Goal: Task Accomplishment & Management: Complete application form

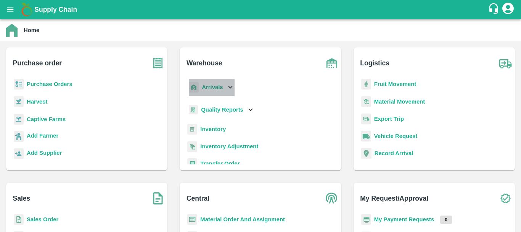
click at [208, 90] on b "Arrivals" at bounding box center [212, 87] width 21 height 6
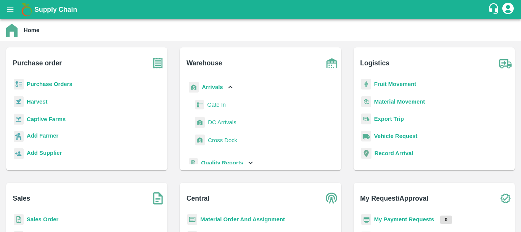
click at [218, 119] on span "DC Arrivals" at bounding box center [222, 122] width 28 height 8
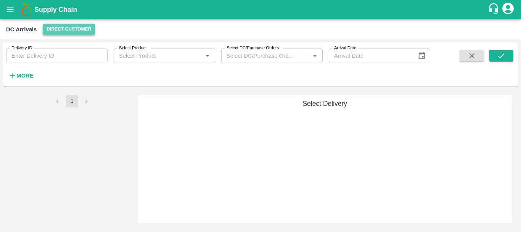
click at [55, 30] on button "Direct Customer" at bounding box center [69, 29] width 52 height 11
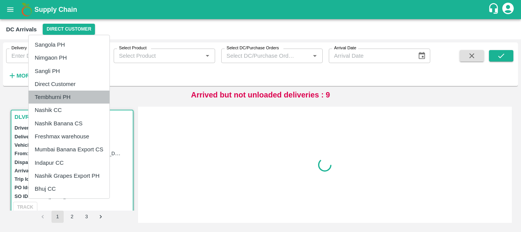
click at [56, 98] on li "Tembhurni PH" at bounding box center [69, 96] width 81 height 13
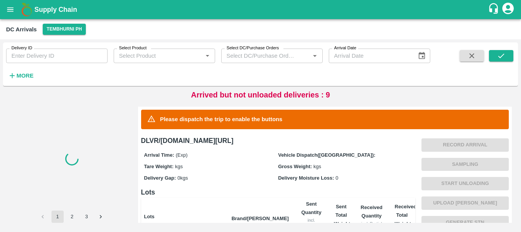
scroll to position [167, 0]
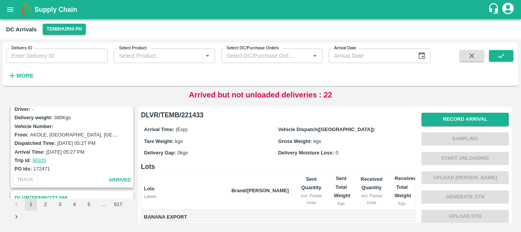
scroll to position [2405, 0]
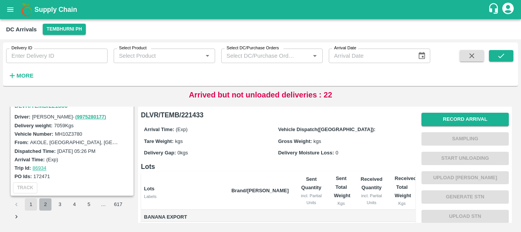
click at [42, 206] on button "2" at bounding box center [45, 204] width 12 height 12
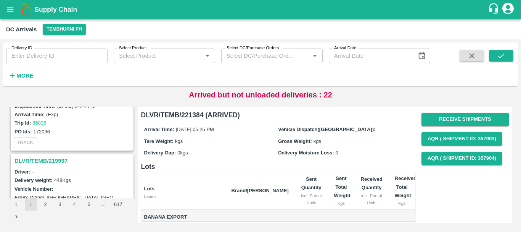
scroll to position [1951, 0]
click at [64, 160] on h3 "DLVR/TEMB/219997" at bounding box center [74, 161] width 118 height 10
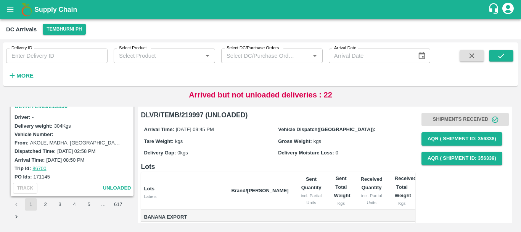
scroll to position [2034, 0]
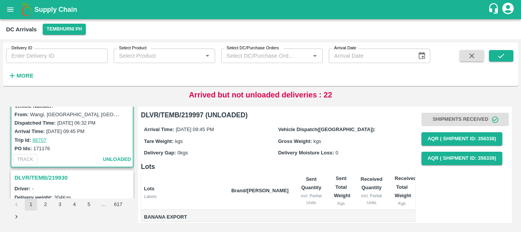
click at [63, 176] on h3 "DLVR/TEMB/219930" at bounding box center [74, 177] width 118 height 10
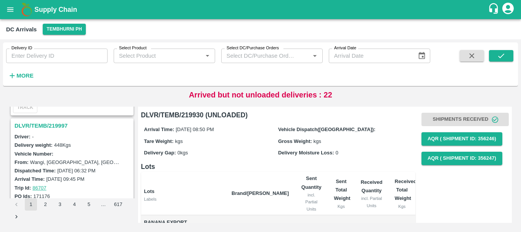
scroll to position [1979, 0]
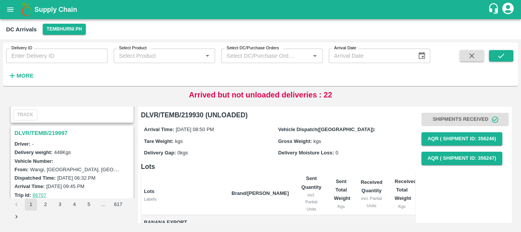
click at [49, 133] on h3 "DLVR/TEMB/219997" at bounding box center [74, 133] width 118 height 10
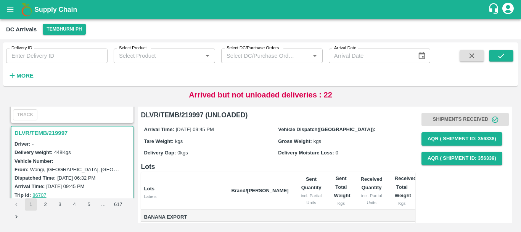
scroll to position [73, 0]
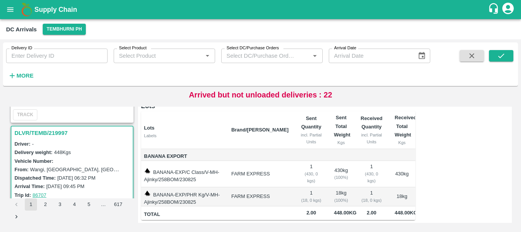
click at [226, 161] on td "BANANA-EXP/C Class/V-MH-Ajinky/258BOM/230825" at bounding box center [183, 174] width 84 height 26
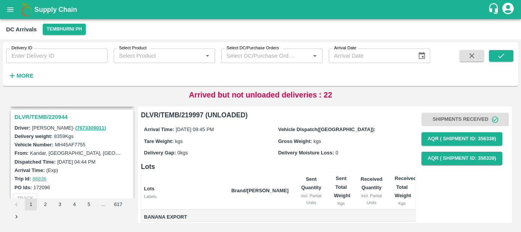
click at [51, 118] on h3 "DLVR/TEMB/220944" at bounding box center [74, 117] width 118 height 10
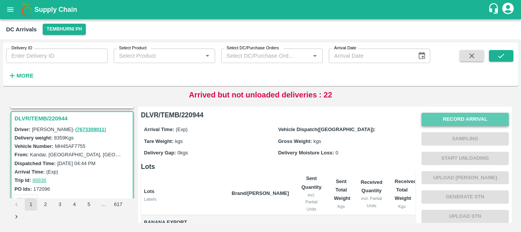
click at [455, 117] on button "Record Arrival" at bounding box center [465, 119] width 87 height 13
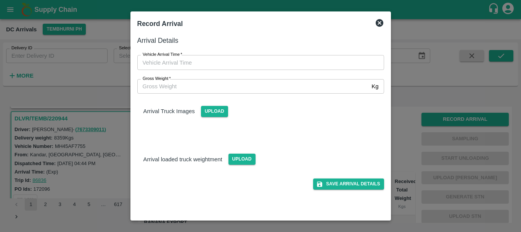
type input "DD/MM/YYYY hh:mm aa"
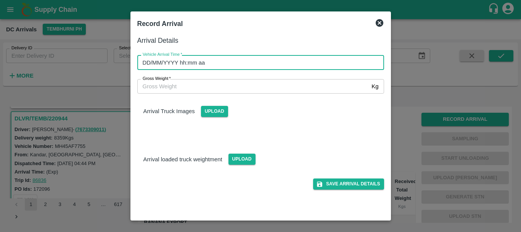
click at [288, 62] on input "DD/MM/YYYY hh:mm aa" at bounding box center [258, 62] width 242 height 15
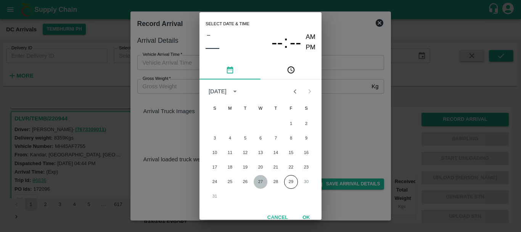
click at [258, 181] on button "27" at bounding box center [261, 182] width 14 height 14
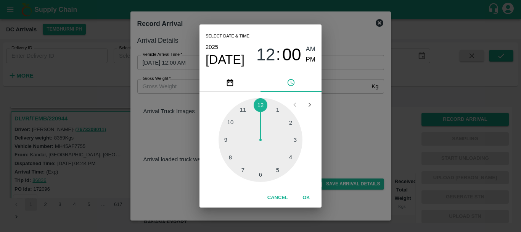
click at [243, 171] on div at bounding box center [261, 140] width 84 height 84
click at [261, 173] on div at bounding box center [261, 140] width 84 height 84
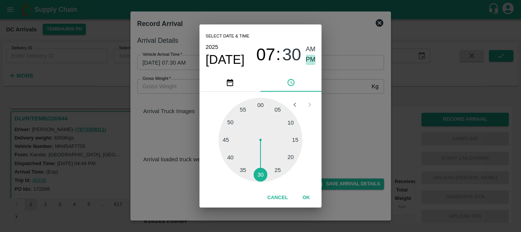
click at [310, 61] on span "PM" at bounding box center [311, 60] width 10 height 10
type input "[DATE] 07:30 PM"
click at [343, 100] on div "Select date & time [DATE] 07 : 30 AM PM 05 10 15 20 25 30 35 40 45 50 55 00 Can…" at bounding box center [260, 116] width 521 height 232
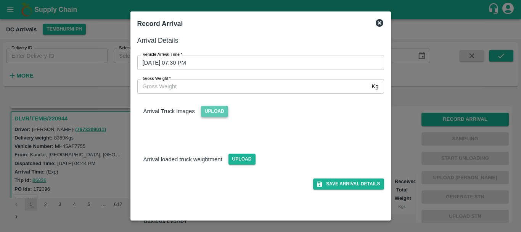
click at [213, 111] on span "Upload" at bounding box center [214, 111] width 27 height 11
click at [0, 0] on input "Upload" at bounding box center [0, 0] width 0 height 0
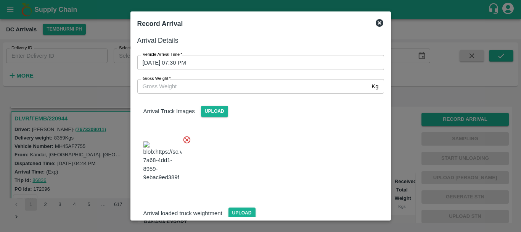
scroll to position [18, 0]
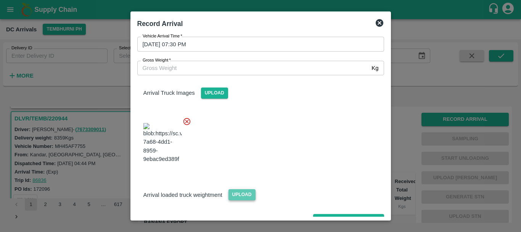
click at [242, 189] on span "Upload" at bounding box center [242, 194] width 27 height 11
click at [0, 0] on input "Upload" at bounding box center [0, 0] width 0 height 0
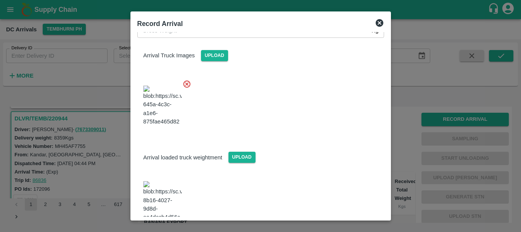
click at [171, 183] on img at bounding box center [162, 201] width 38 height 40
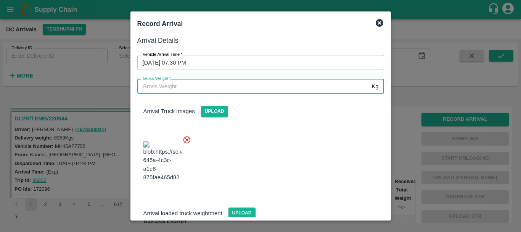
click at [184, 89] on input "Gross Weight   *" at bounding box center [253, 86] width 232 height 15
type input "14450"
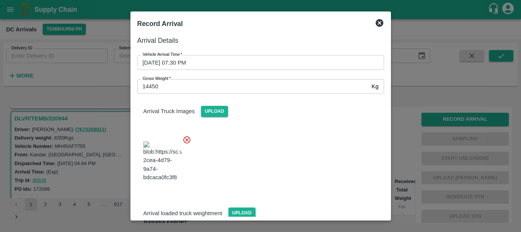
click at [264, 147] on div at bounding box center [257, 159] width 253 height 60
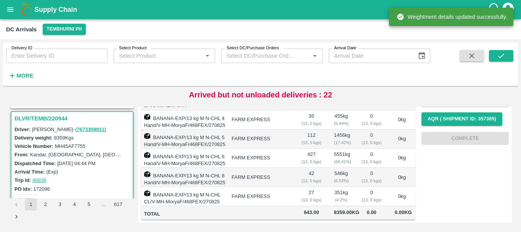
scroll to position [0, 0]
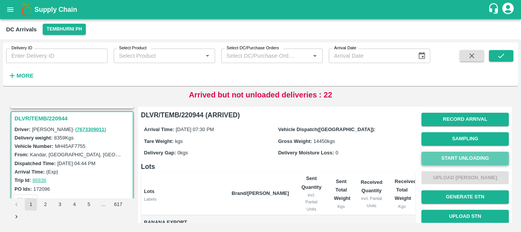
click at [425, 155] on button "Start Unloading" at bounding box center [465, 158] width 87 height 13
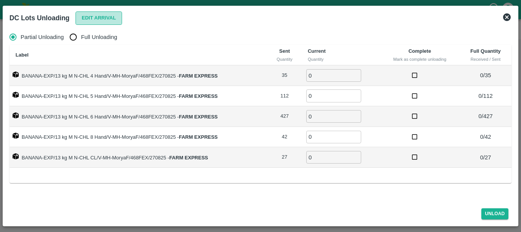
click at [84, 19] on button "Edit Arrival" at bounding box center [99, 17] width 47 height 13
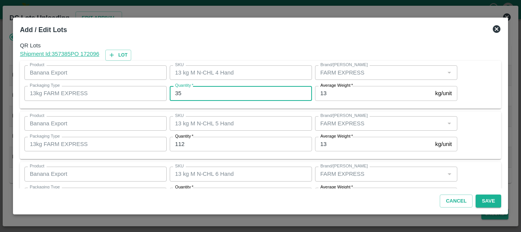
click at [215, 92] on input "35" at bounding box center [241, 93] width 142 height 15
type input "3"
type input "29"
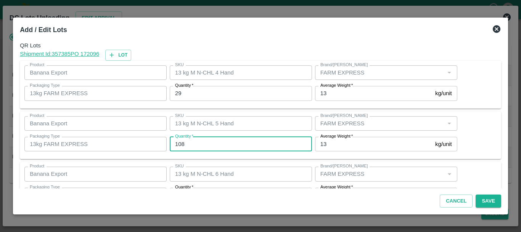
type input "108"
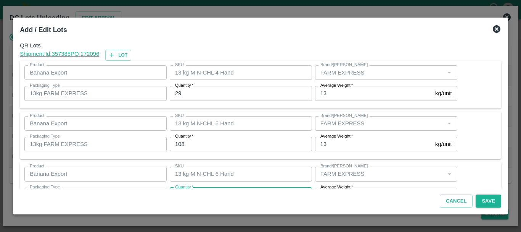
scroll to position [14, 0]
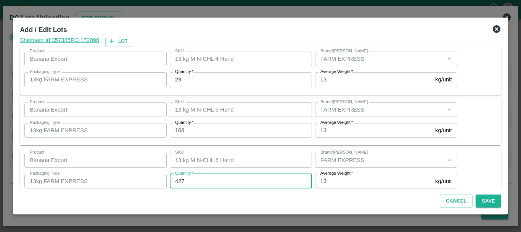
type input "2"
type input "427"
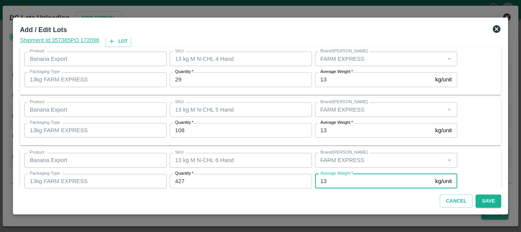
scroll to position [129, 0]
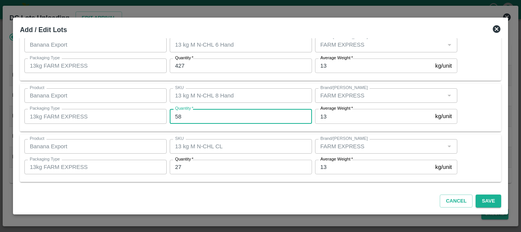
type input "58"
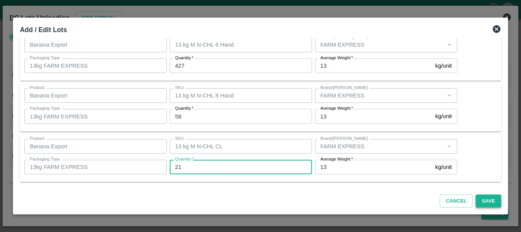
type input "21"
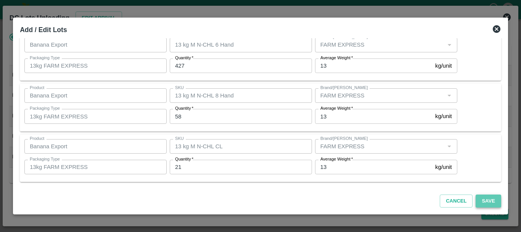
click at [478, 194] on button "Save" at bounding box center [488, 200] width 25 height 13
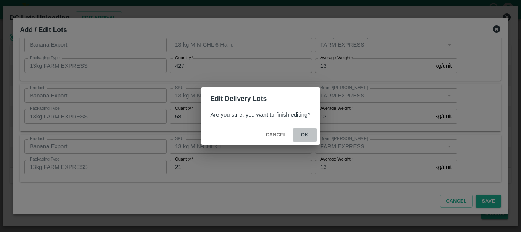
click at [303, 136] on button "ok" at bounding box center [305, 134] width 24 height 13
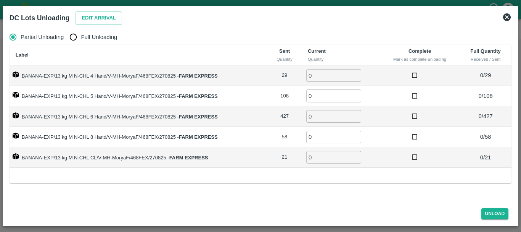
click at [82, 36] on span "Full Unloading" at bounding box center [99, 37] width 36 height 8
click at [81, 36] on input "Full Unloading" at bounding box center [73, 36] width 15 height 15
radio input "true"
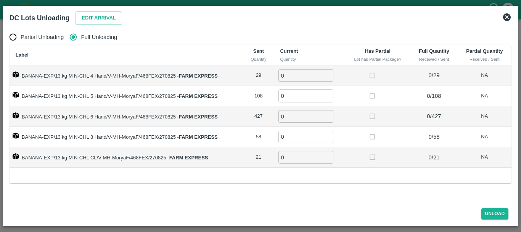
click at [299, 72] on input "0" at bounding box center [306, 75] width 55 height 13
type input "029"
type input "108"
type input "427"
type input "58"
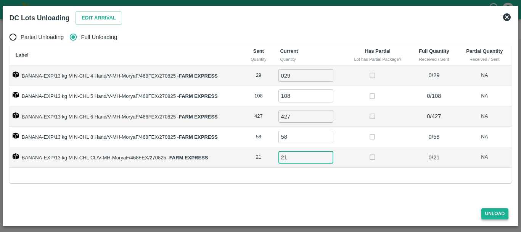
type input "21"
click at [497, 213] on button "Unload" at bounding box center [495, 213] width 27 height 11
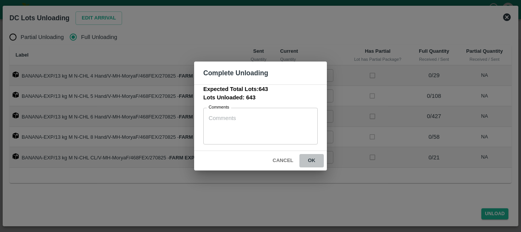
click at [314, 158] on button "ok" at bounding box center [312, 160] width 24 height 13
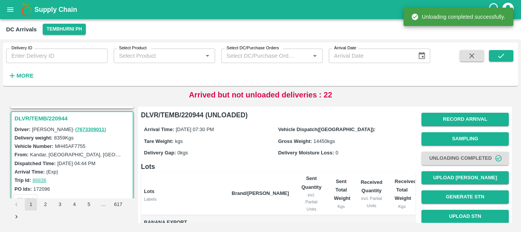
scroll to position [158, 0]
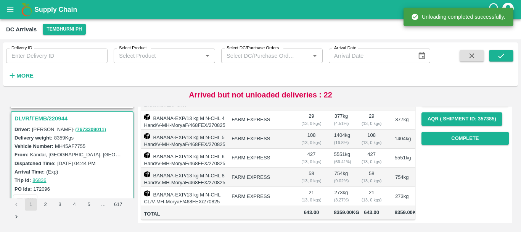
click at [344, 177] on div "( 9.02 %)" at bounding box center [341, 180] width 15 height 7
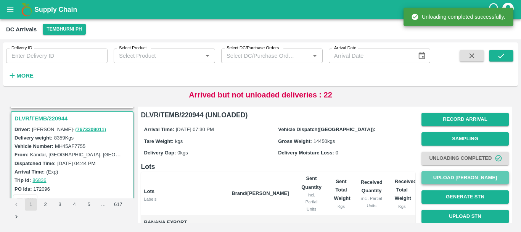
click at [455, 174] on button "Upload [PERSON_NAME]" at bounding box center [465, 177] width 87 height 13
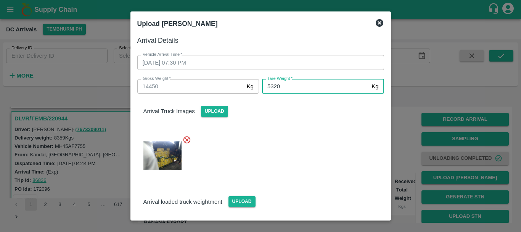
type input "5320"
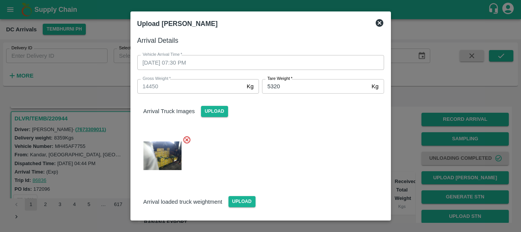
click at [303, 124] on div "Arrival Truck Images Upload" at bounding box center [257, 135] width 253 height 96
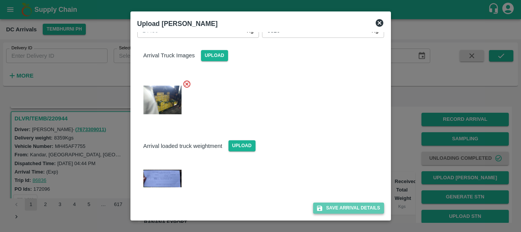
click at [337, 205] on button "Save Arrival Details" at bounding box center [348, 207] width 71 height 11
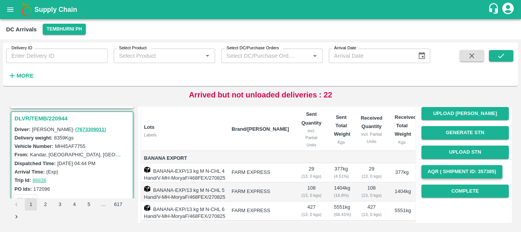
scroll to position [63, 0]
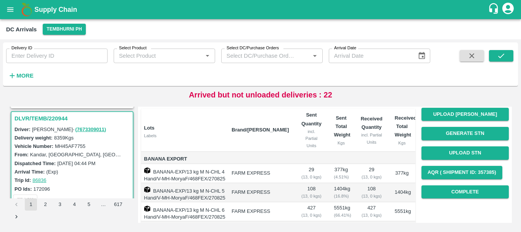
click at [449, 184] on div "Record Arrival Sampling Unloading Completed Upload Tare Weight Generate STN Upl…" at bounding box center [465, 123] width 87 height 155
click at [448, 189] on button "Complete" at bounding box center [465, 191] width 87 height 13
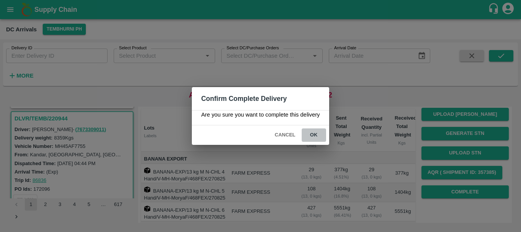
click at [318, 132] on button "ok" at bounding box center [314, 134] width 24 height 13
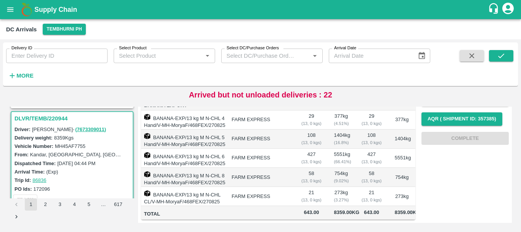
scroll to position [158, 0]
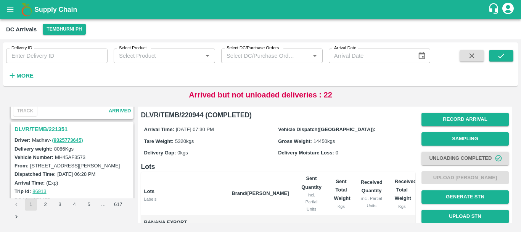
click at [53, 128] on h3 "DLVR/TEMB/221351" at bounding box center [74, 129] width 118 height 10
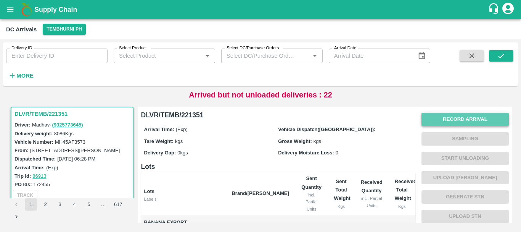
click at [434, 120] on button "Record Arrival" at bounding box center [465, 119] width 87 height 13
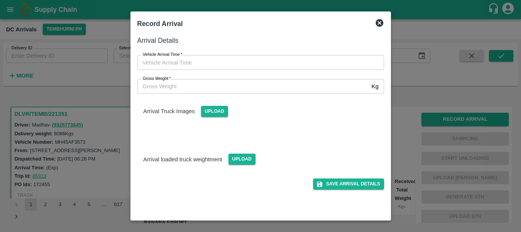
type input "DD/MM/YYYY hh:mm aa"
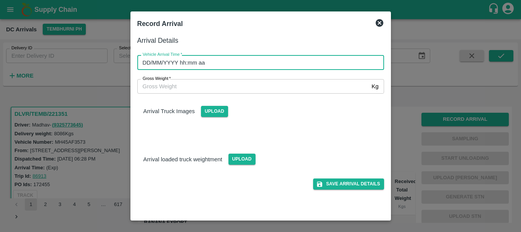
click at [336, 59] on input "DD/MM/YYYY hh:mm aa" at bounding box center [258, 62] width 242 height 15
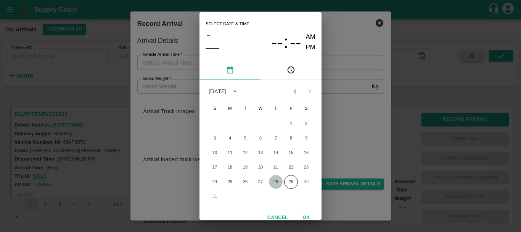
click at [276, 177] on button "28" at bounding box center [276, 182] width 14 height 14
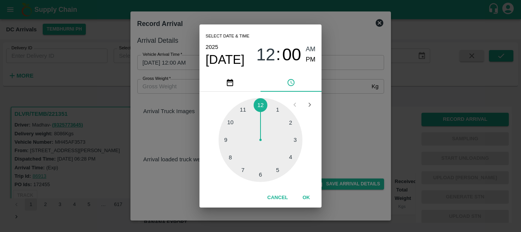
click at [232, 156] on div at bounding box center [261, 140] width 84 height 84
click at [268, 55] on span "08" at bounding box center [265, 55] width 19 height 20
click at [267, 56] on span "08" at bounding box center [265, 55] width 19 height 20
click at [264, 52] on span "08" at bounding box center [265, 55] width 19 height 20
click at [291, 155] on div at bounding box center [261, 140] width 84 height 84
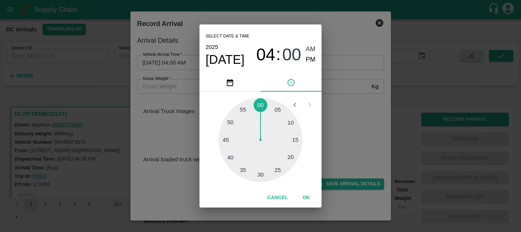
click at [277, 166] on div at bounding box center [261, 140] width 84 height 84
click at [308, 60] on span "PM" at bounding box center [311, 60] width 10 height 10
type input "[DATE] 04:25 PM"
click at [363, 116] on div "Select date & time [DATE] 04 : 25 AM PM 05 10 15 20 25 30 35 40 45 50 55 00 Can…" at bounding box center [260, 116] width 521 height 232
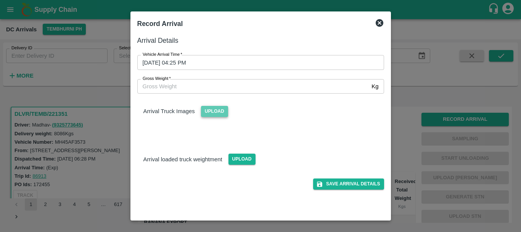
click at [218, 110] on span "Upload" at bounding box center [214, 111] width 27 height 11
click at [0, 0] on input "Upload" at bounding box center [0, 0] width 0 height 0
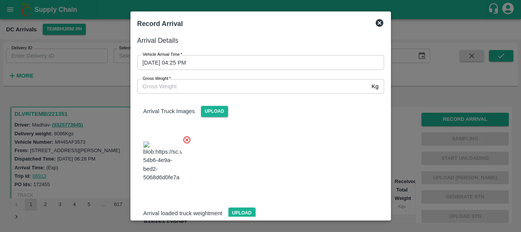
scroll to position [41, 0]
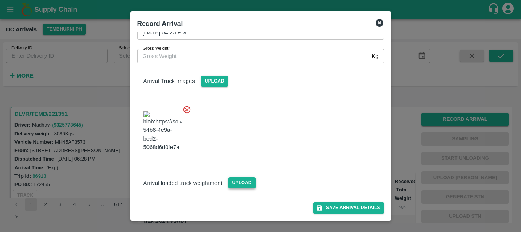
click at [240, 183] on span "Upload" at bounding box center [242, 182] width 27 height 11
click at [0, 0] on input "Upload" at bounding box center [0, 0] width 0 height 0
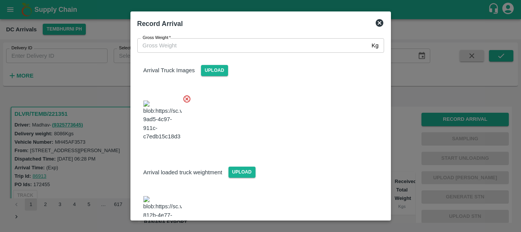
scroll to position [77, 0]
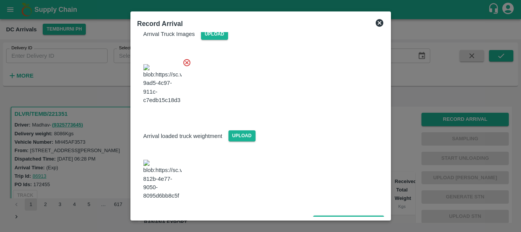
click at [156, 175] on img at bounding box center [162, 180] width 38 height 40
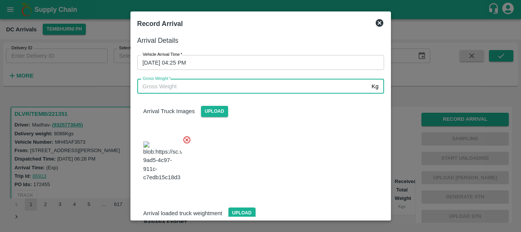
click at [185, 91] on input "Gross Weight   *" at bounding box center [253, 86] width 232 height 15
type input "14380"
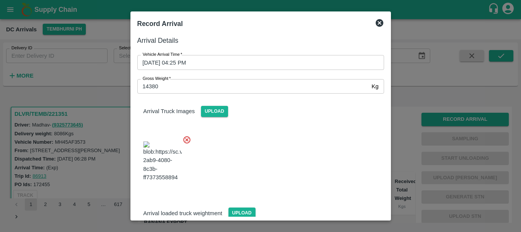
click at [229, 133] on div at bounding box center [257, 159] width 253 height 60
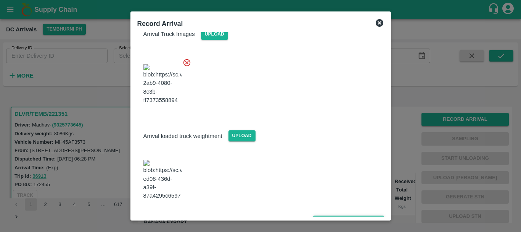
click at [319, 218] on icon "submit" at bounding box center [319, 220] width 5 height 5
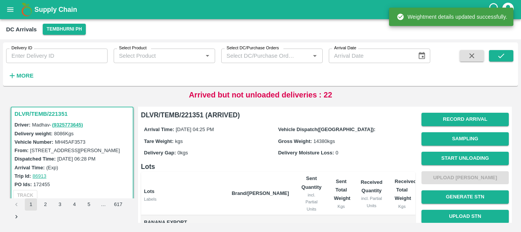
scroll to position [144, 0]
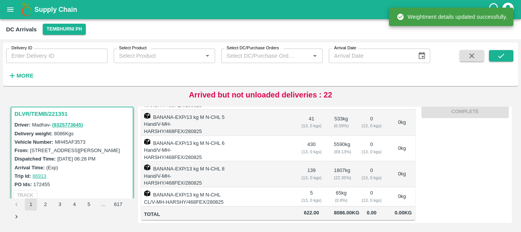
click at [340, 174] on td "1807 kg ( 22.35 %)" at bounding box center [341, 174] width 27 height 26
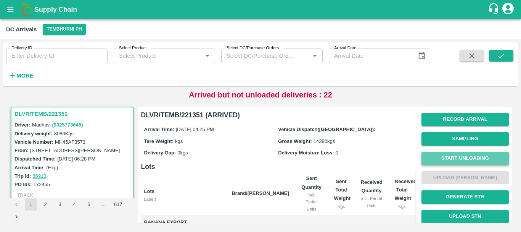
click at [451, 156] on button "Start Unloading" at bounding box center [465, 158] width 87 height 13
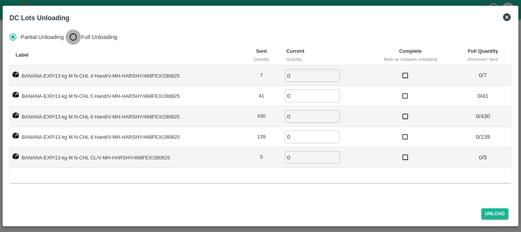
click at [72, 34] on input "Full Unloading" at bounding box center [73, 36] width 15 height 15
radio input "true"
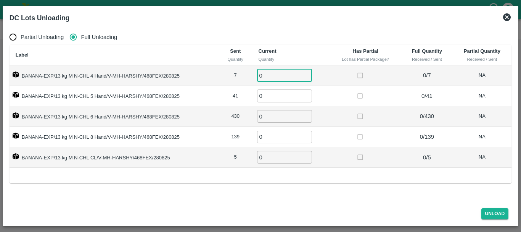
click at [279, 77] on input "0" at bounding box center [284, 75] width 55 height 13
type input "07"
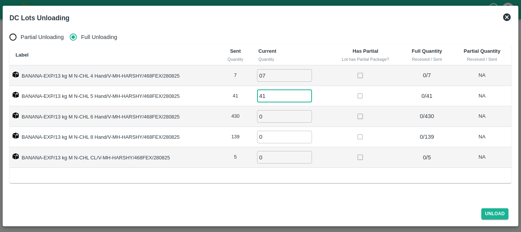
type input "41"
type input "430"
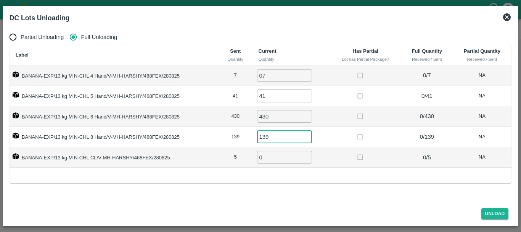
type input "139"
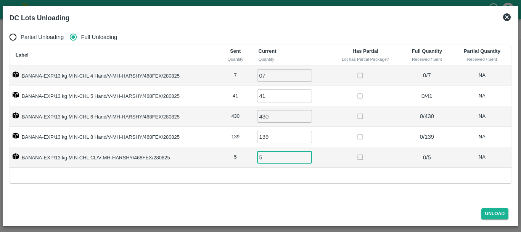
type input "5"
click at [326, 132] on td "139 ​" at bounding box center [291, 137] width 77 height 21
click at [496, 212] on button "Unload" at bounding box center [495, 213] width 27 height 11
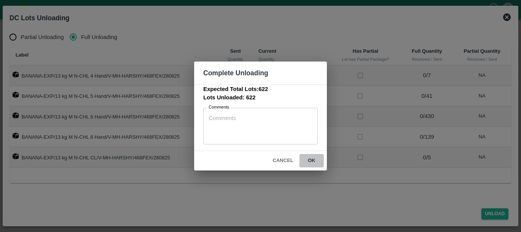
click at [316, 161] on button "ok" at bounding box center [312, 160] width 24 height 13
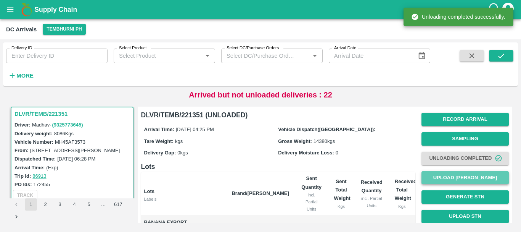
click at [448, 178] on button "Upload [PERSON_NAME]" at bounding box center [465, 177] width 87 height 13
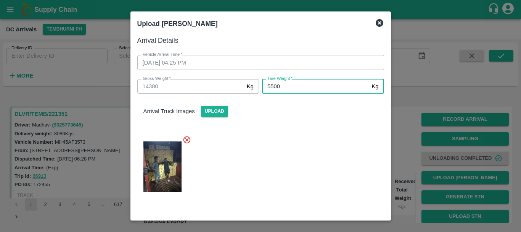
type input "5500"
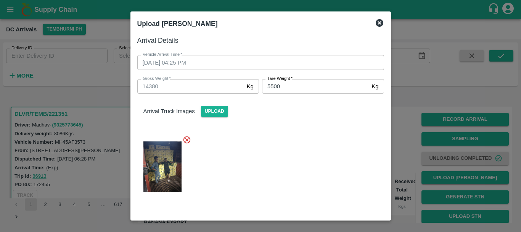
click at [299, 106] on div "Arrival Truck Images Upload" at bounding box center [260, 104] width 259 height 23
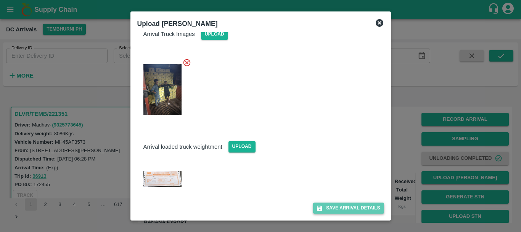
click at [326, 206] on button "Save Arrival Details" at bounding box center [348, 207] width 71 height 11
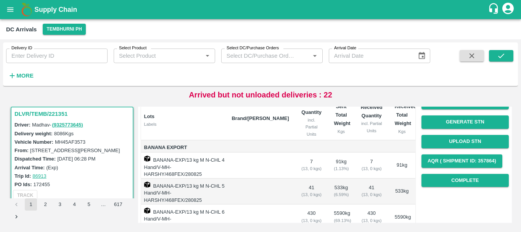
scroll to position [74, 0]
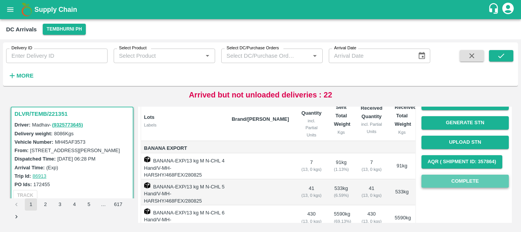
click at [438, 182] on button "Complete" at bounding box center [465, 180] width 87 height 13
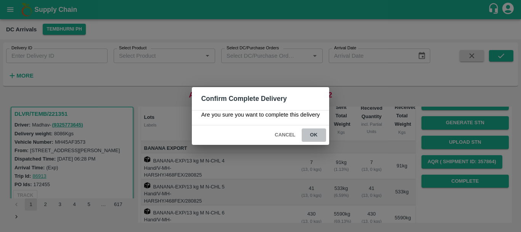
click at [317, 132] on button "ok" at bounding box center [314, 134] width 24 height 13
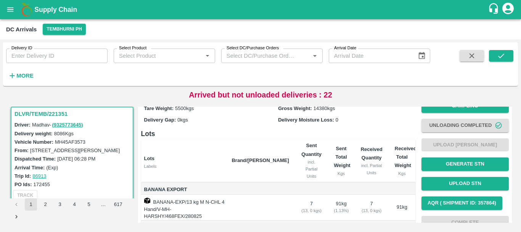
scroll to position [32, 0]
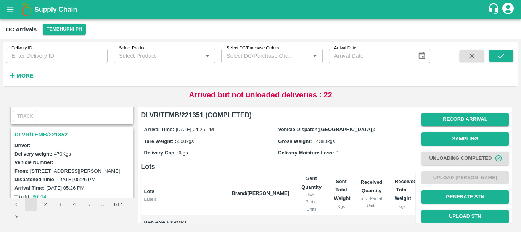
click at [52, 134] on h3 "DLVR/TEMB/221352" at bounding box center [74, 134] width 118 height 10
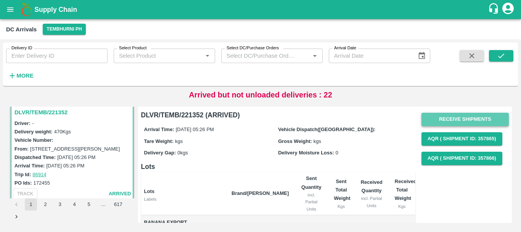
click at [442, 120] on button "Receive Shipments" at bounding box center [465, 119] width 87 height 13
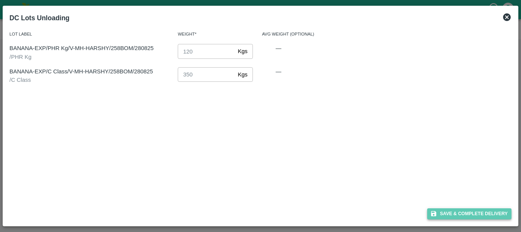
click at [459, 213] on button "Save & Complete Delivery" at bounding box center [469, 213] width 85 height 11
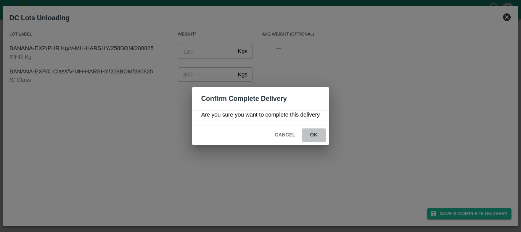
click at [319, 137] on button "ok" at bounding box center [314, 134] width 24 height 13
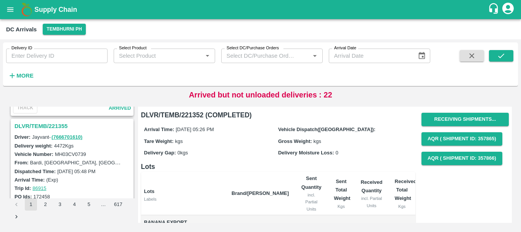
scroll to position [1586, 0]
click at [51, 125] on h3 "DLVR/TEMB/221355" at bounding box center [74, 126] width 118 height 10
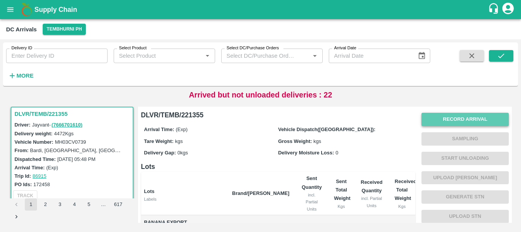
click at [434, 119] on button "Record Arrival" at bounding box center [465, 119] width 87 height 13
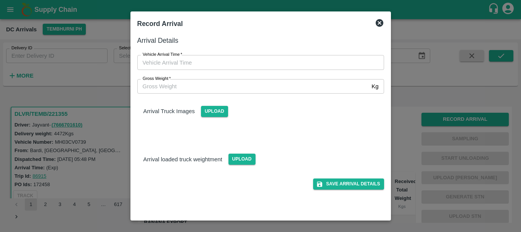
type input "DD/MM/YYYY hh:mm aa"
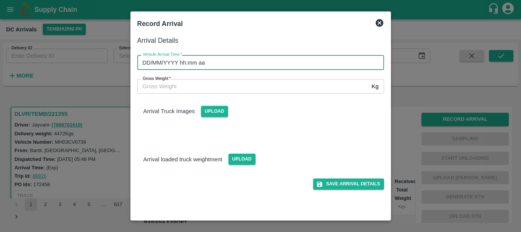
click at [290, 55] on input "DD/MM/YYYY hh:mm aa" at bounding box center [258, 62] width 242 height 15
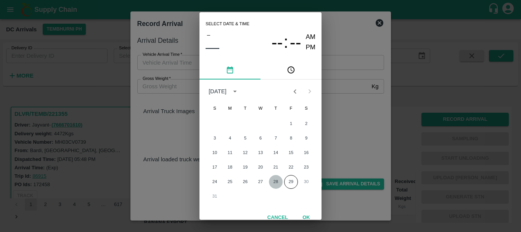
click at [276, 183] on button "28" at bounding box center [276, 182] width 14 height 14
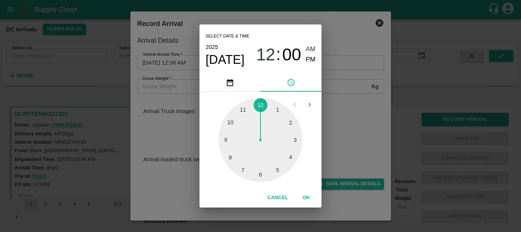
click at [287, 162] on div at bounding box center [261, 140] width 84 height 84
click at [272, 109] on div at bounding box center [261, 140] width 84 height 84
click at [275, 106] on div at bounding box center [261, 140] width 84 height 84
click at [305, 64] on div "04 : 04 AM PM" at bounding box center [285, 54] width 59 height 20
click at [309, 59] on span "PM" at bounding box center [311, 60] width 10 height 10
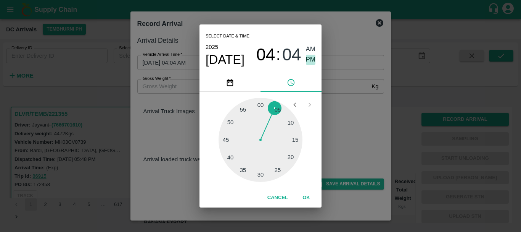
type input "[DATE] 04:04 PM"
click at [345, 123] on div "Select date & time [DATE] 04 : 04 AM PM 05 10 15 20 25 30 35 40 45 50 55 00 Can…" at bounding box center [260, 116] width 521 height 232
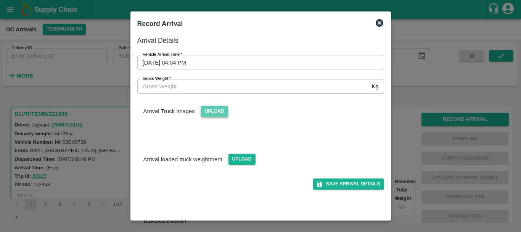
click at [213, 110] on span "Upload" at bounding box center [214, 111] width 27 height 11
click at [0, 0] on input "Upload" at bounding box center [0, 0] width 0 height 0
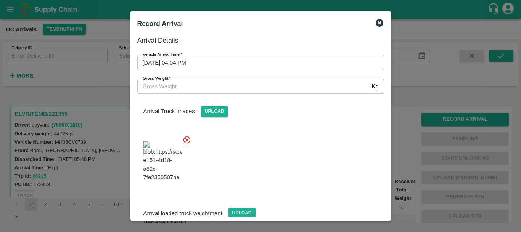
scroll to position [41, 0]
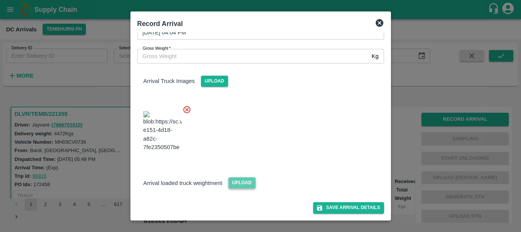
click at [242, 188] on span "Upload" at bounding box center [242, 182] width 27 height 11
click at [0, 0] on input "Upload" at bounding box center [0, 0] width 0 height 0
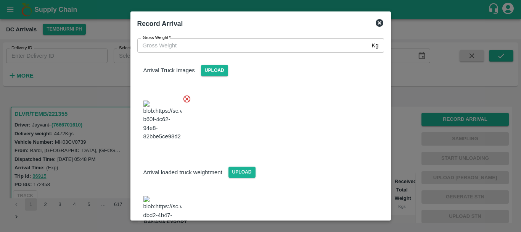
scroll to position [76, 0]
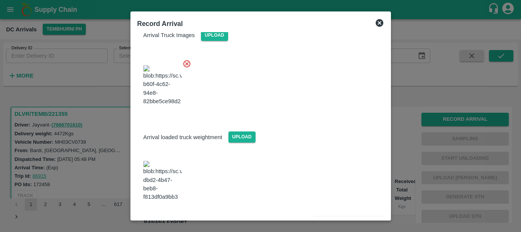
click at [162, 180] on img at bounding box center [162, 181] width 38 height 40
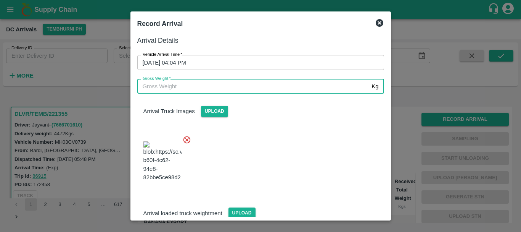
click at [186, 79] on input "Gross Weight   *" at bounding box center [253, 86] width 232 height 15
type input "10245"
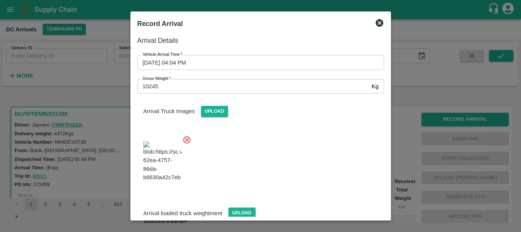
click at [264, 137] on div at bounding box center [257, 159] width 253 height 60
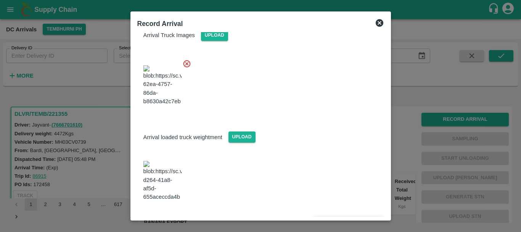
click at [342, 216] on button "Save Arrival Details" at bounding box center [348, 221] width 71 height 11
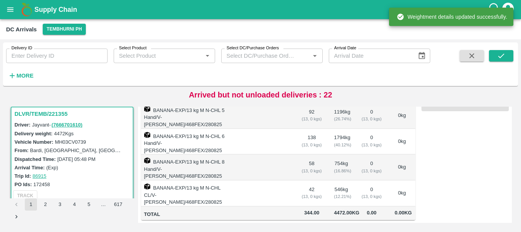
scroll to position [0, 0]
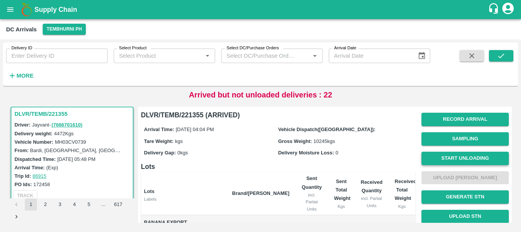
click at [444, 159] on button "Start Unloading" at bounding box center [465, 158] width 87 height 13
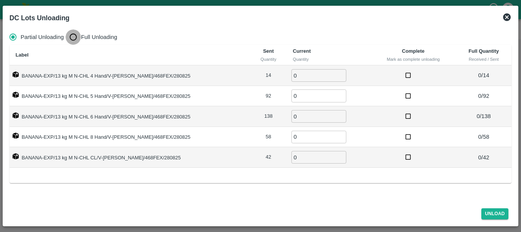
click at [72, 36] on input "Full Unloading" at bounding box center [73, 36] width 15 height 15
radio input "true"
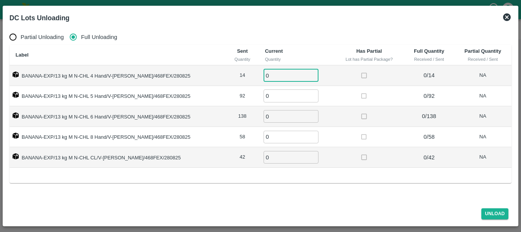
click at [293, 73] on input "0" at bounding box center [291, 75] width 55 height 13
type input "014"
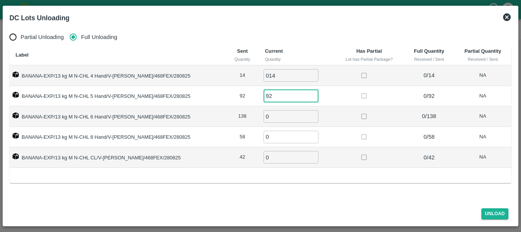
type input "92"
type input "138"
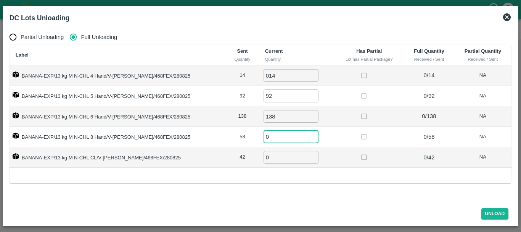
type input "6"
type input "58"
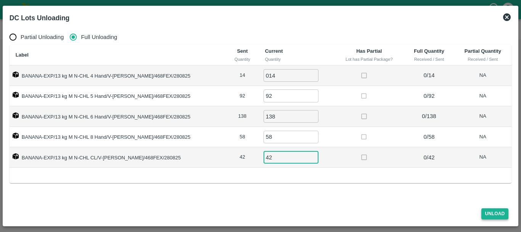
type input "42"
click at [493, 211] on button "Unload" at bounding box center [495, 213] width 27 height 11
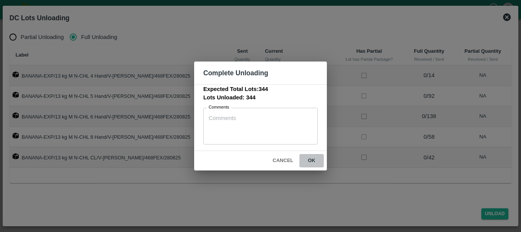
click at [308, 160] on button "ok" at bounding box center [312, 160] width 24 height 13
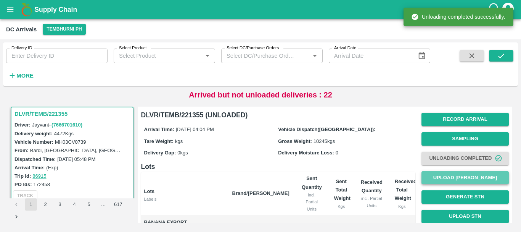
click at [444, 179] on button "Upload [PERSON_NAME]" at bounding box center [465, 177] width 87 height 13
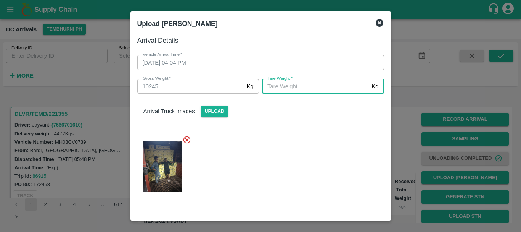
click at [303, 83] on input "[PERSON_NAME]   *" at bounding box center [315, 86] width 106 height 15
type input "5350"
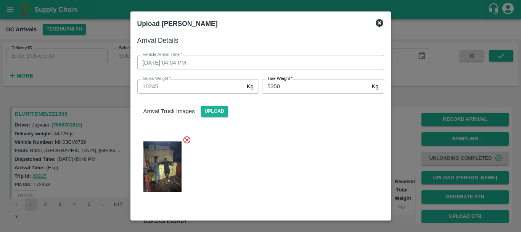
click at [298, 127] on div "Arrival Truck Images Upload" at bounding box center [257, 146] width 253 height 118
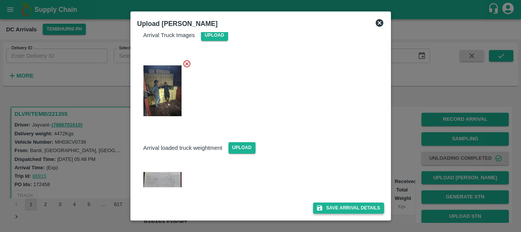
click at [325, 205] on button "Save Arrival Details" at bounding box center [348, 207] width 71 height 11
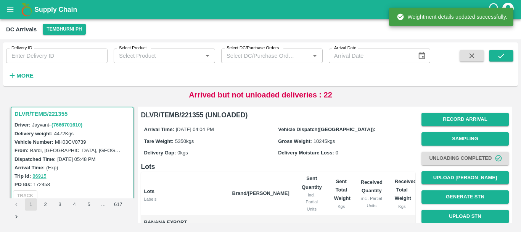
scroll to position [158, 0]
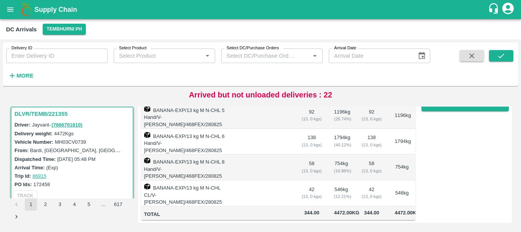
click at [318, 166] on td "58 ( 13, 0 kgs)" at bounding box center [312, 167] width 32 height 26
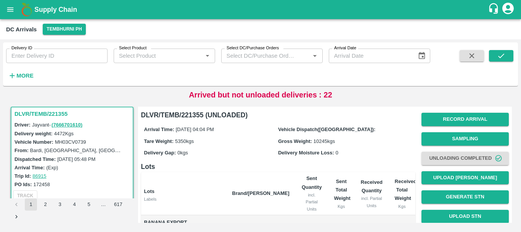
click at [372, 148] on div "Arrival Time: [DATE] 04:04 PM Vehicle Dispatch([GEOGRAPHIC_DATA]): Tare Weight:…" at bounding box center [278, 140] width 274 height 41
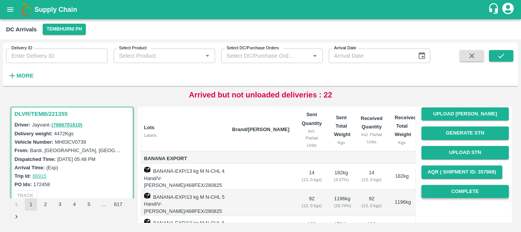
scroll to position [63, 0]
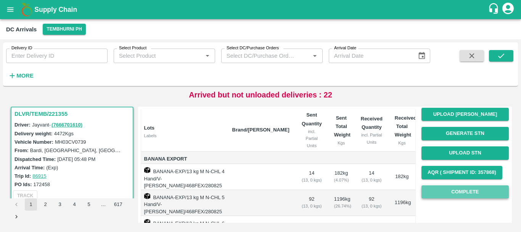
click at [443, 190] on button "Complete" at bounding box center [465, 191] width 87 height 13
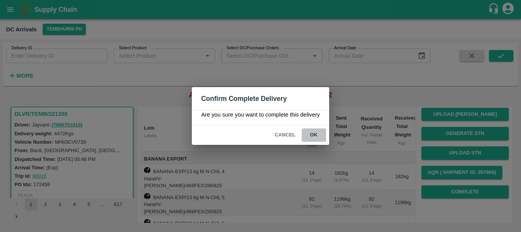
click at [314, 131] on button "ok" at bounding box center [314, 134] width 24 height 13
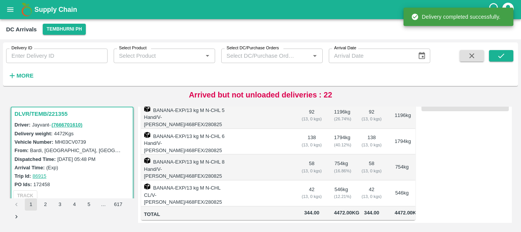
scroll to position [0, 0]
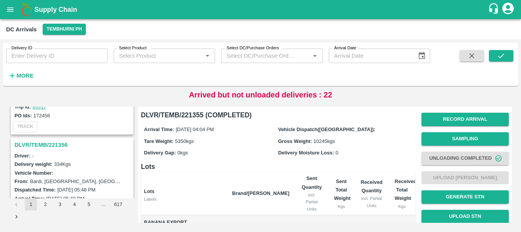
click at [59, 143] on h3 "DLVR/TEMB/221356" at bounding box center [74, 145] width 118 height 10
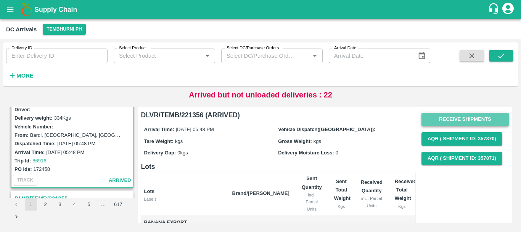
click at [435, 121] on button "Receive Shipments" at bounding box center [465, 119] width 87 height 13
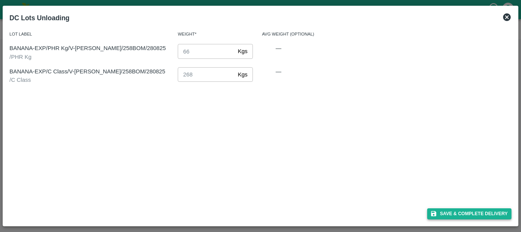
click at [442, 212] on button "Save & Complete Delivery" at bounding box center [469, 213] width 85 height 11
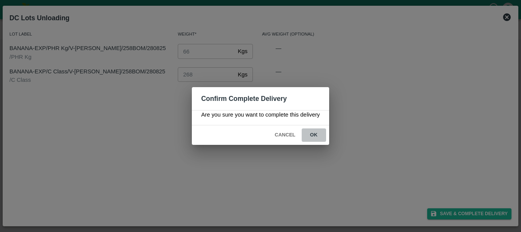
click at [309, 135] on button "ok" at bounding box center [314, 134] width 24 height 13
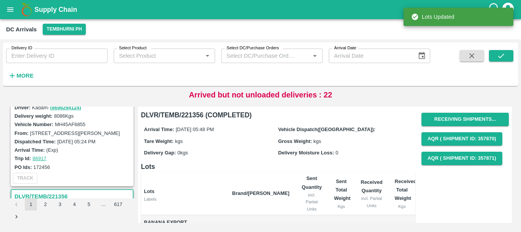
scroll to position [1388, 0]
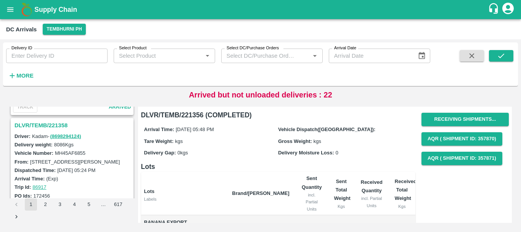
click at [53, 123] on h3 "DLVR/TEMB/221358" at bounding box center [74, 125] width 118 height 10
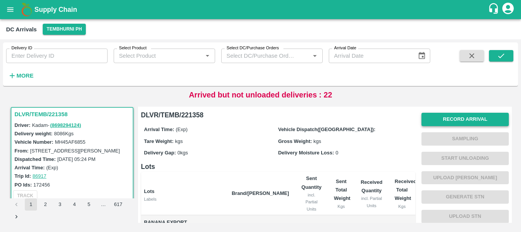
click at [435, 121] on button "Record Arrival" at bounding box center [465, 119] width 87 height 13
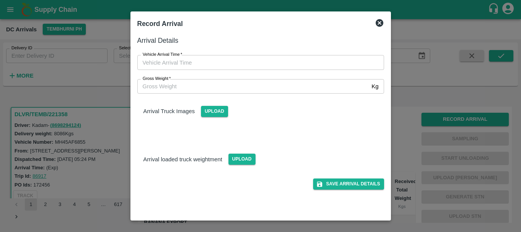
type input "DD/MM/YYYY hh:mm aa"
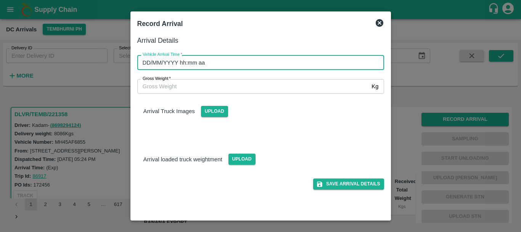
click at [269, 65] on input "DD/MM/YYYY hh:mm aa" at bounding box center [258, 62] width 242 height 15
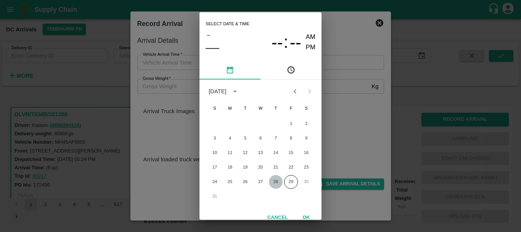
click at [276, 181] on button "28" at bounding box center [276, 182] width 14 height 14
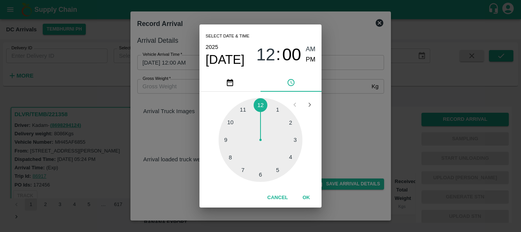
click at [278, 169] on div at bounding box center [261, 140] width 84 height 84
click at [280, 113] on div at bounding box center [261, 140] width 84 height 84
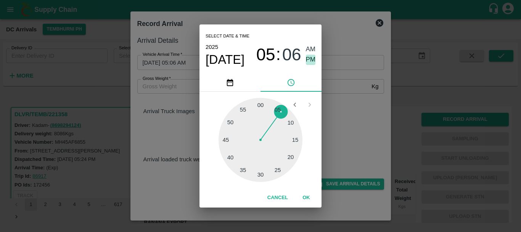
click at [314, 57] on span "PM" at bounding box center [311, 60] width 10 height 10
type input "[DATE] 05:06 PM"
click at [344, 105] on div "Select date & time [DATE] 05 : 06 AM PM 05 10 15 20 25 30 35 40 45 50 55 00 Can…" at bounding box center [260, 116] width 521 height 232
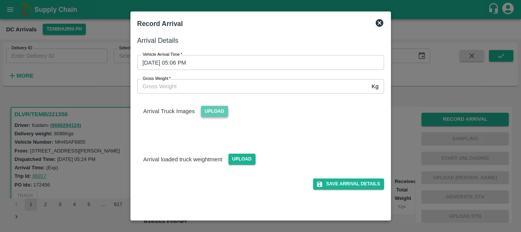
click at [214, 110] on span "Upload" at bounding box center [214, 111] width 27 height 11
click at [0, 0] on input "Upload" at bounding box center [0, 0] width 0 height 0
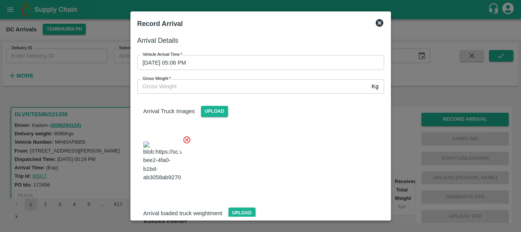
scroll to position [18, 0]
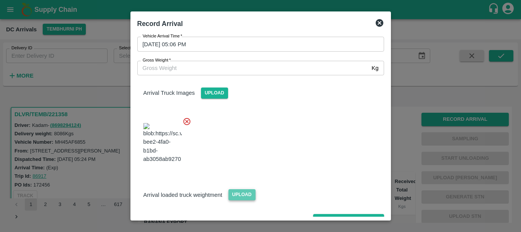
click at [241, 189] on span "Upload" at bounding box center [242, 194] width 27 height 11
click at [0, 0] on input "Upload" at bounding box center [0, 0] width 0 height 0
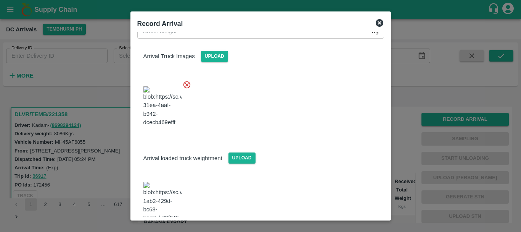
click at [161, 182] on img at bounding box center [162, 202] width 38 height 40
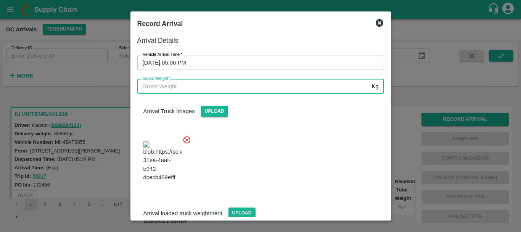
click at [204, 84] on input "Gross Weight   *" at bounding box center [253, 86] width 232 height 15
type input "13720"
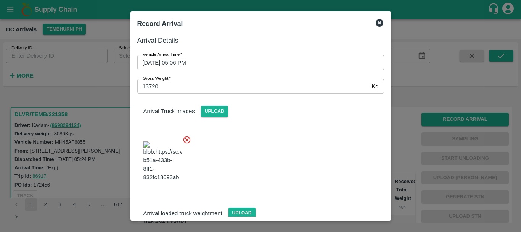
click at [287, 149] on div at bounding box center [257, 159] width 253 height 60
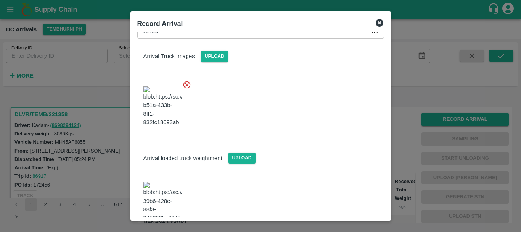
click at [302, 143] on div "Arrival loaded truck weightment Upload" at bounding box center [260, 151] width 259 height 23
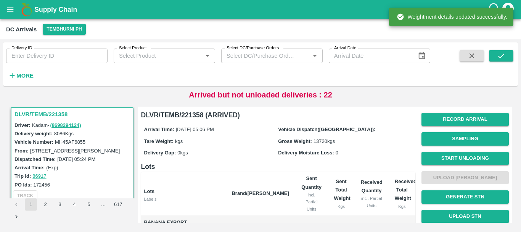
click at [356, 152] on div "Delivery Moisture Loss: 0" at bounding box center [345, 152] width 134 height 8
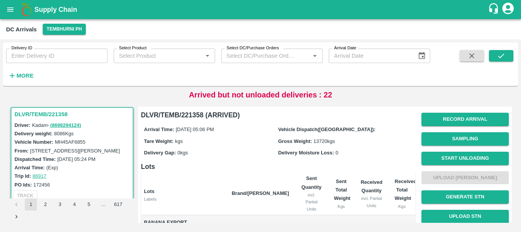
scroll to position [158, 0]
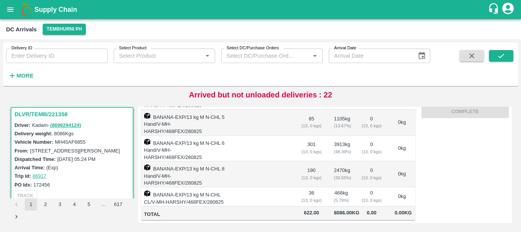
click at [361, 161] on td "0 ( 13, 0 kgs)" at bounding box center [372, 174] width 34 height 26
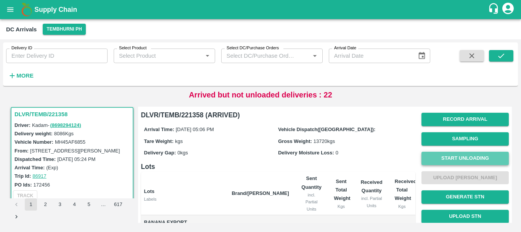
click at [459, 156] on button "Start Unloading" at bounding box center [465, 158] width 87 height 13
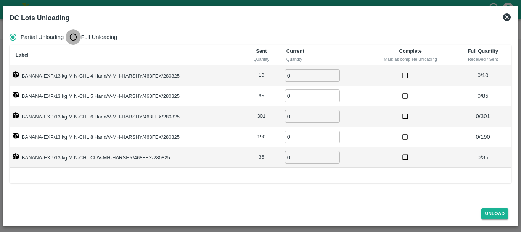
click at [77, 37] on input "Full Unloading" at bounding box center [73, 36] width 15 height 15
radio input "true"
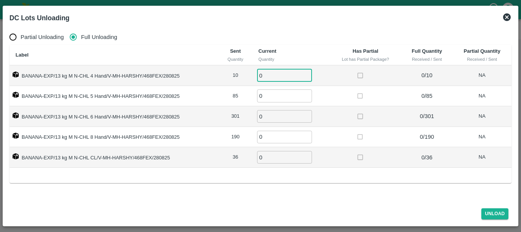
click at [285, 78] on input "0" at bounding box center [284, 75] width 55 height 13
type input "010"
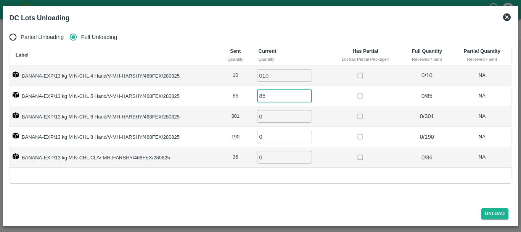
type input "85"
type input "301"
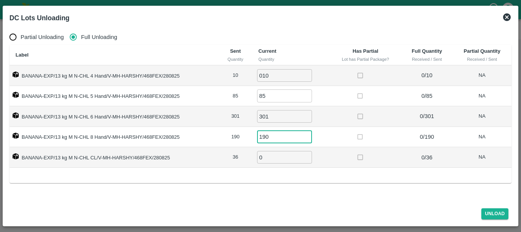
type input "190"
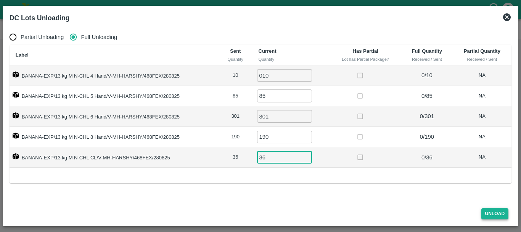
type input "36"
click at [491, 211] on button "Unload" at bounding box center [495, 213] width 27 height 11
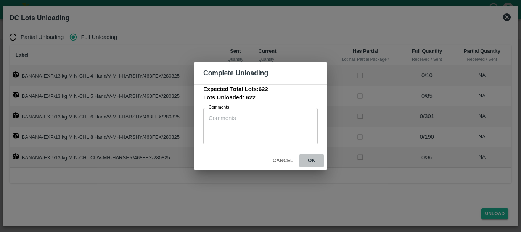
click at [311, 158] on button "ok" at bounding box center [312, 160] width 24 height 13
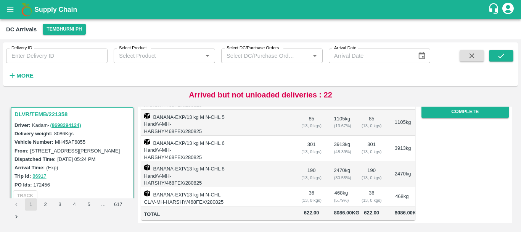
scroll to position [0, 0]
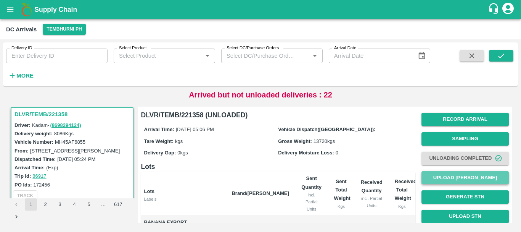
click at [436, 175] on button "Upload [PERSON_NAME]" at bounding box center [465, 177] width 87 height 13
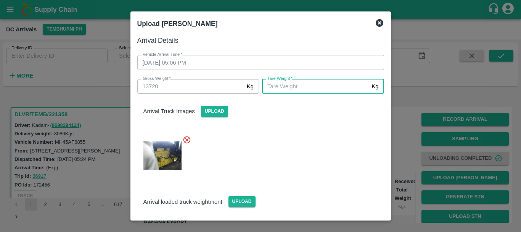
click at [280, 89] on input "[PERSON_NAME]   *" at bounding box center [315, 86] width 106 height 15
type input "4840"
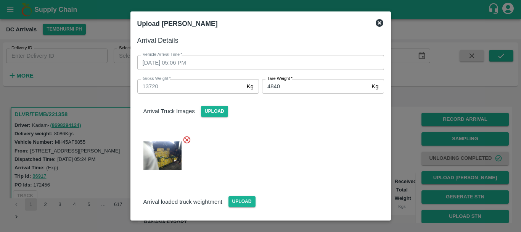
click at [299, 149] on div at bounding box center [257, 153] width 253 height 48
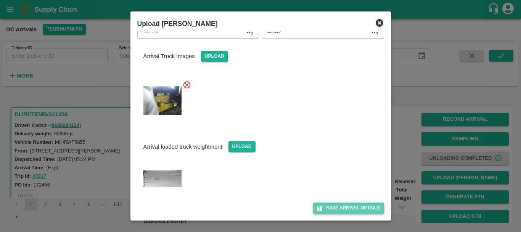
click at [329, 208] on button "Save Arrival Details" at bounding box center [348, 207] width 71 height 11
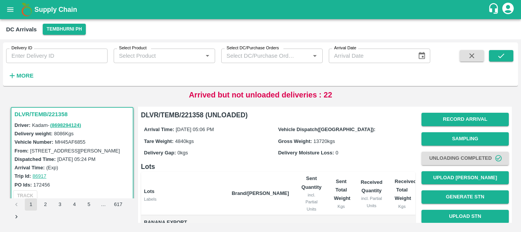
scroll to position [158, 0]
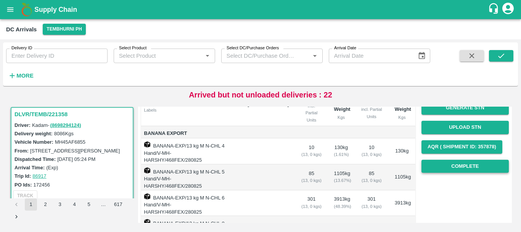
click at [456, 161] on button "Complete" at bounding box center [465, 166] width 87 height 13
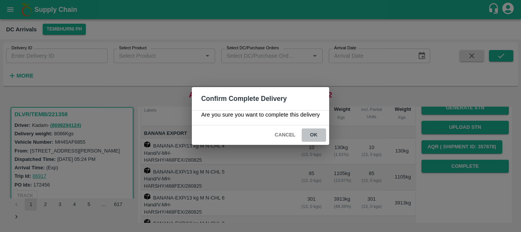
click at [321, 134] on button "ok" at bounding box center [314, 134] width 24 height 13
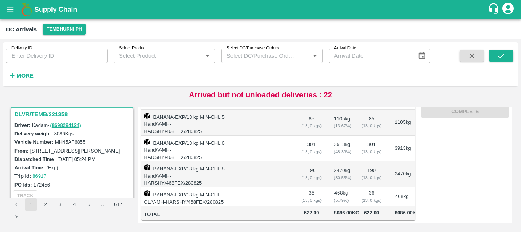
scroll to position [0, 0]
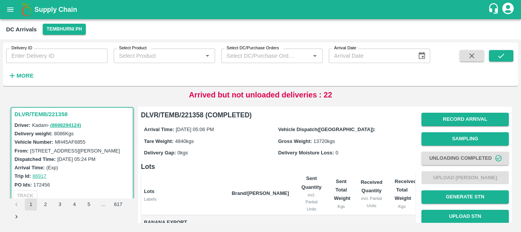
click at [321, 138] on span "13720 kgs" at bounding box center [324, 141] width 21 height 6
click at [272, 152] on div "Delivery Gap: 0 kgs" at bounding box center [211, 152] width 134 height 8
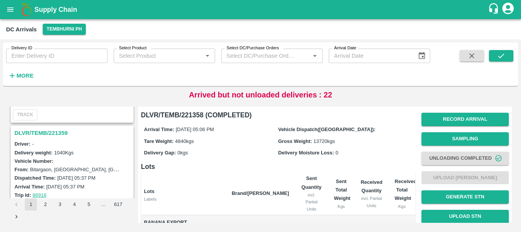
scroll to position [1278, 0]
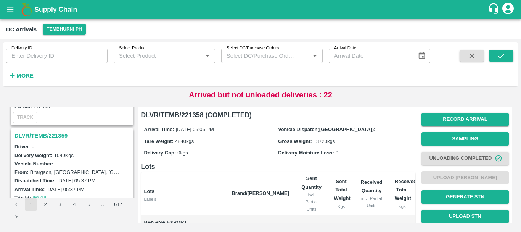
click at [53, 133] on h3 "DLVR/TEMB/221359" at bounding box center [74, 136] width 118 height 10
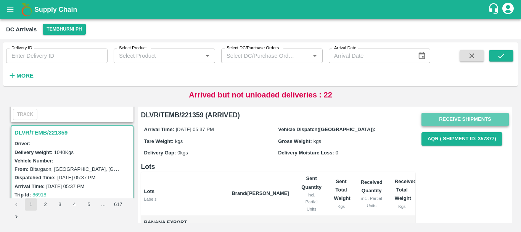
click at [453, 115] on button "Receive Shipments" at bounding box center [465, 119] width 87 height 13
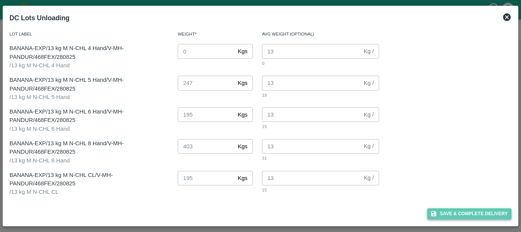
click at [442, 215] on button "Save & Complete Delivery" at bounding box center [469, 213] width 85 height 11
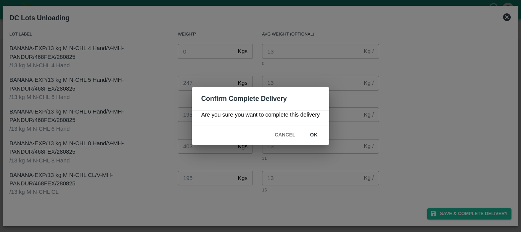
click at [313, 134] on button "ok" at bounding box center [314, 134] width 24 height 13
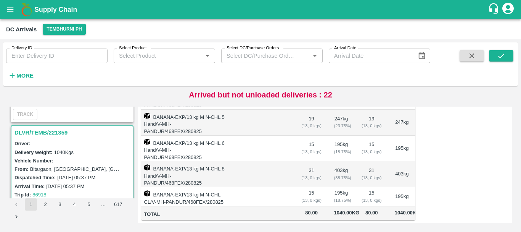
click at [289, 161] on td at bounding box center [260, 174] width 69 height 26
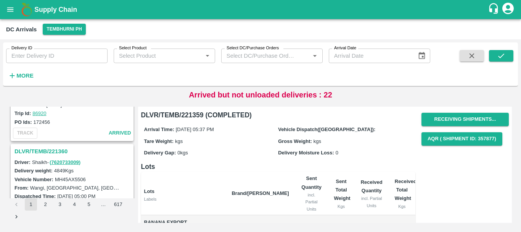
scroll to position [1162, 0]
click at [58, 150] on h3 "DLVR/TEMB/221360" at bounding box center [74, 152] width 118 height 10
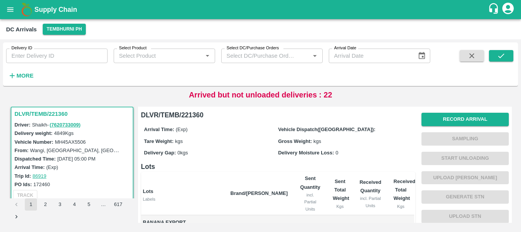
click at [435, 111] on div "Record Arrival Sampling Start Unloading Upload Tare Weight Generate STN Upload …" at bounding box center [465, 187] width 87 height 155
click at [442, 111] on div "Record Arrival Sampling Start Unloading Upload Tare Weight Generate STN Upload …" at bounding box center [465, 187] width 87 height 155
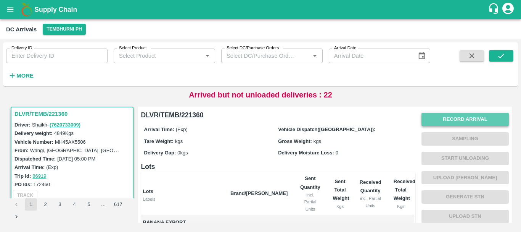
click at [456, 118] on button "Record Arrival" at bounding box center [465, 119] width 87 height 13
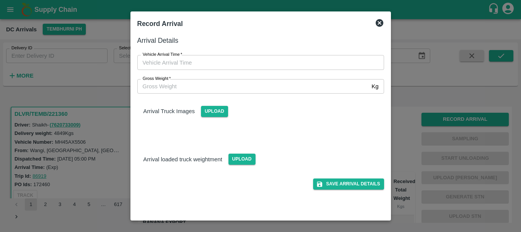
type input "DD/MM/YYYY hh:mm aa"
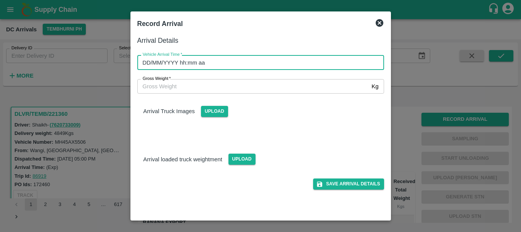
click at [262, 62] on input "DD/MM/YYYY hh:mm aa" at bounding box center [258, 62] width 242 height 15
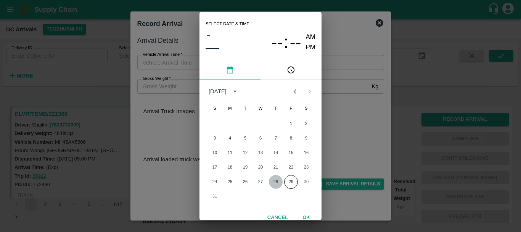
click at [272, 182] on button "28" at bounding box center [276, 182] width 14 height 14
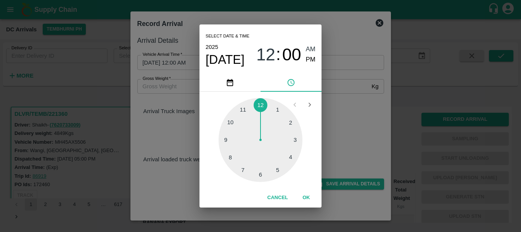
click at [231, 125] on div at bounding box center [261, 140] width 84 height 84
click at [260, 176] on div at bounding box center [261, 140] width 84 height 84
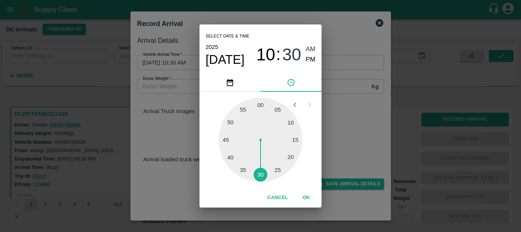
click at [311, 58] on span "PM" at bounding box center [311, 60] width 10 height 10
type input "[DATE] 10:30 PM"
click at [332, 100] on div "Select date & time [DATE] 10 : 30 AM PM 05 10 15 20 25 30 35 40 45 50 55 00 Can…" at bounding box center [260, 116] width 521 height 232
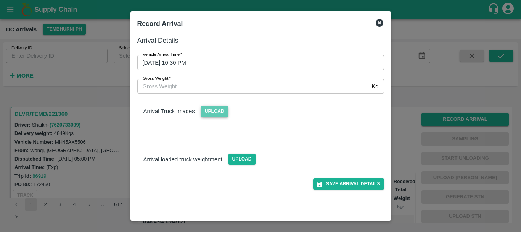
click at [217, 109] on span "Upload" at bounding box center [214, 111] width 27 height 11
click at [0, 0] on input "Upload" at bounding box center [0, 0] width 0 height 0
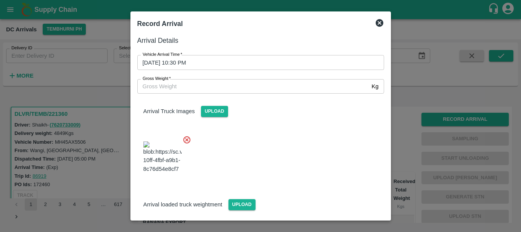
scroll to position [58, 0]
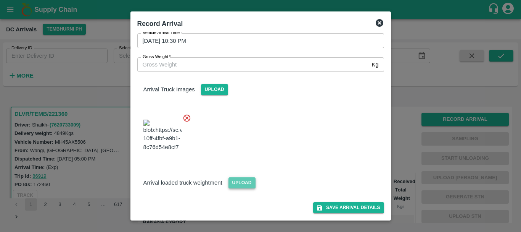
click at [249, 182] on span "Upload" at bounding box center [242, 182] width 27 height 11
click at [0, 0] on input "Upload" at bounding box center [0, 0] width 0 height 0
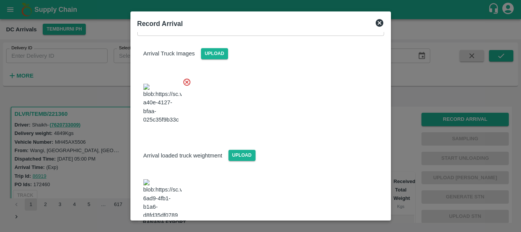
scroll to position [93, 0]
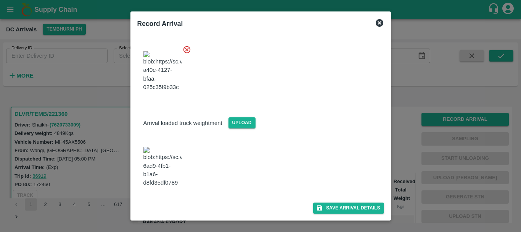
click at [177, 177] on img at bounding box center [162, 167] width 38 height 40
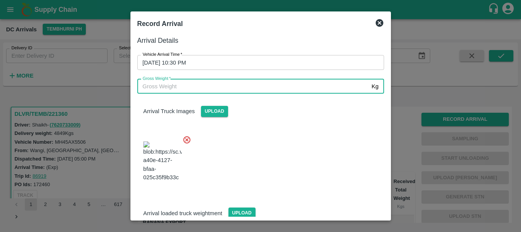
click at [190, 84] on input "Gross Weight   *" at bounding box center [253, 86] width 232 height 15
type input "11330"
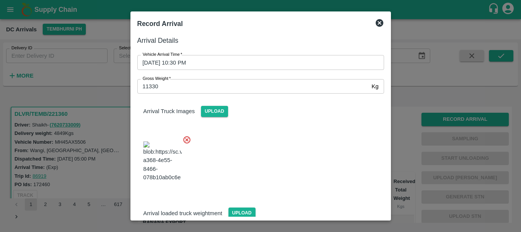
click at [258, 140] on div at bounding box center [257, 159] width 253 height 60
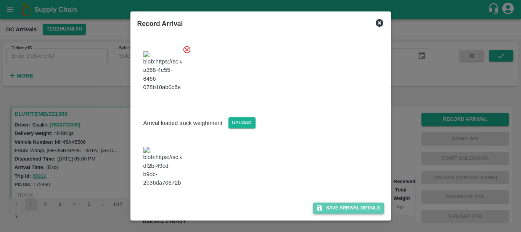
click at [317, 206] on icon "submit" at bounding box center [319, 207] width 7 height 7
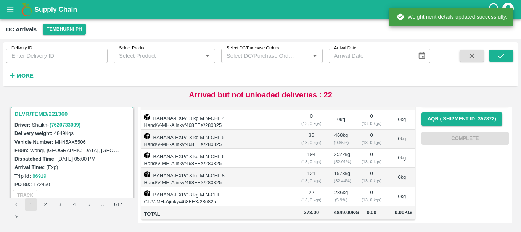
scroll to position [0, 0]
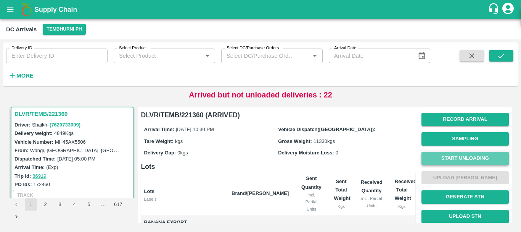
click at [459, 153] on button "Start Unloading" at bounding box center [465, 158] width 87 height 13
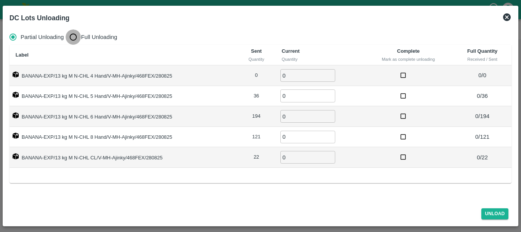
click at [75, 33] on input "Full Unloading" at bounding box center [73, 36] width 15 height 15
radio input "true"
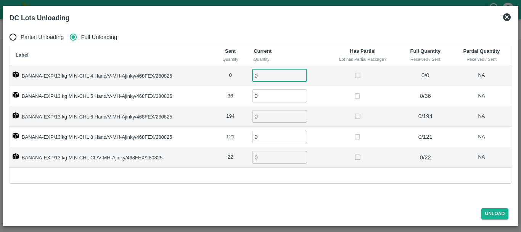
click at [287, 71] on input "0" at bounding box center [279, 75] width 55 height 13
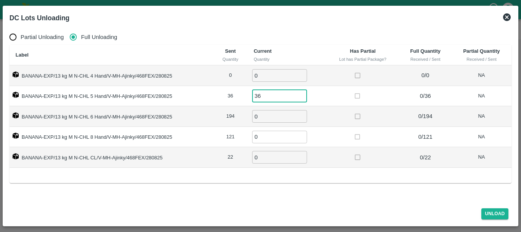
type input "36"
type input "194"
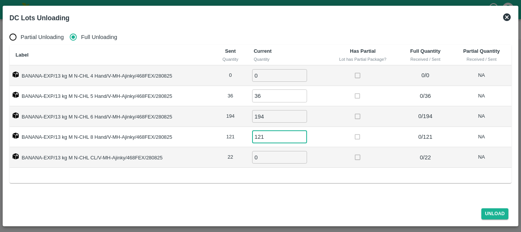
type input "121"
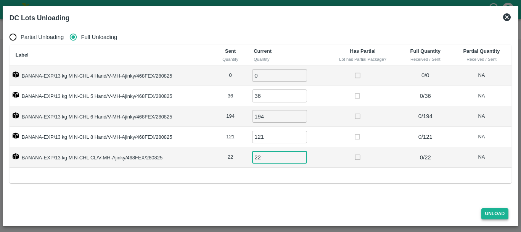
type input "22"
click at [486, 215] on button "Unload" at bounding box center [495, 213] width 27 height 11
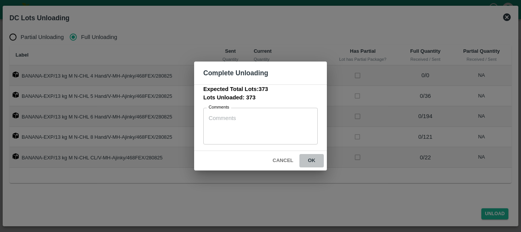
click at [304, 160] on button "ok" at bounding box center [312, 160] width 24 height 13
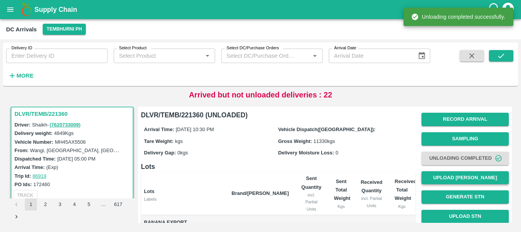
click at [447, 174] on button "Upload [PERSON_NAME]" at bounding box center [465, 177] width 87 height 13
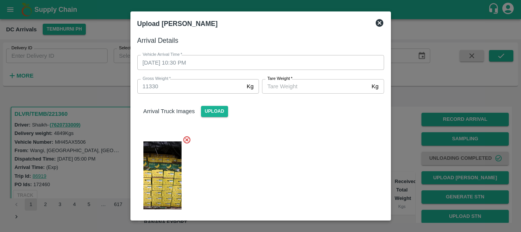
click at [307, 85] on input "[PERSON_NAME]   *" at bounding box center [315, 86] width 106 height 15
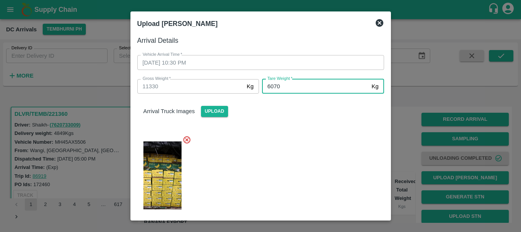
type input "6070"
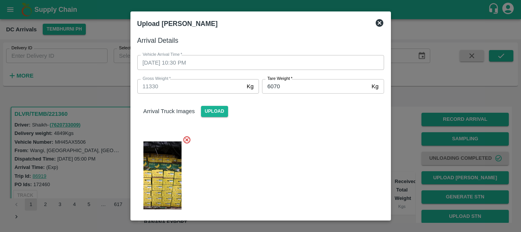
click at [296, 136] on div at bounding box center [257, 173] width 253 height 88
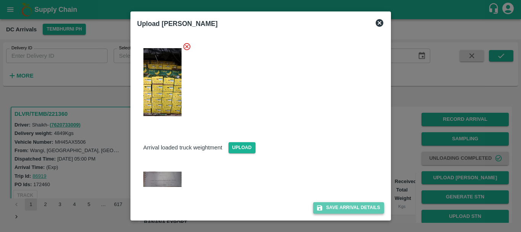
click at [328, 208] on button "Save Arrival Details" at bounding box center [348, 207] width 71 height 11
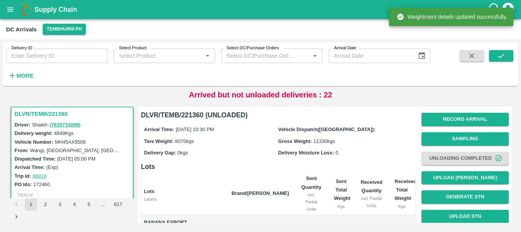
scroll to position [151, 0]
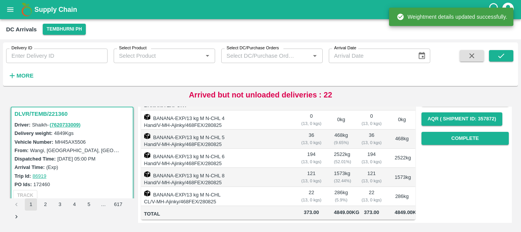
click at [325, 187] on td "22 ( 13, 0 kgs)" at bounding box center [311, 196] width 33 height 19
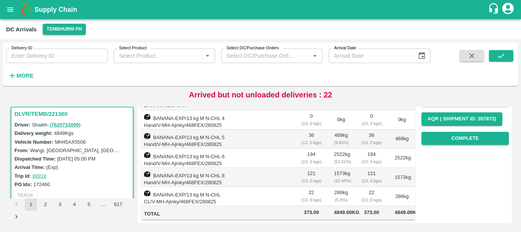
scroll to position [121, 0]
click at [437, 132] on button "Complete" at bounding box center [465, 138] width 87 height 13
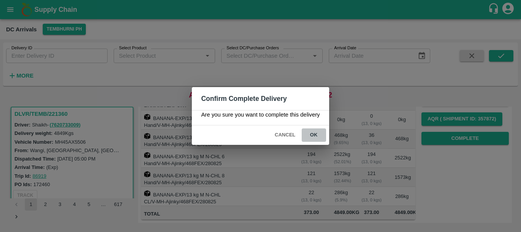
click at [314, 134] on button "ok" at bounding box center [314, 134] width 24 height 13
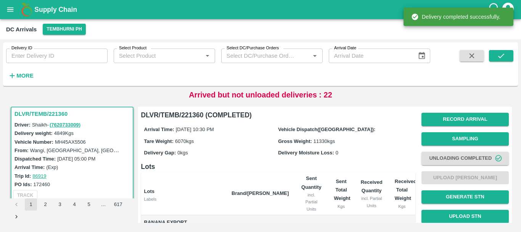
scroll to position [151, 0]
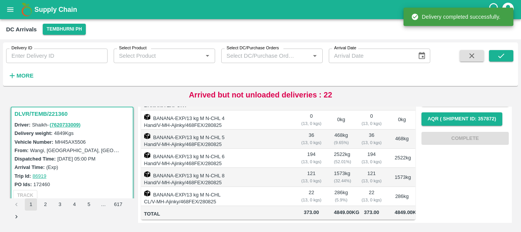
click at [268, 168] on td at bounding box center [260, 177] width 69 height 19
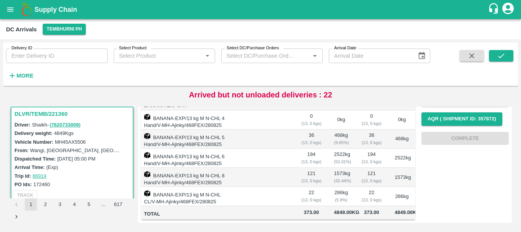
click at [262, 187] on td at bounding box center [260, 196] width 69 height 19
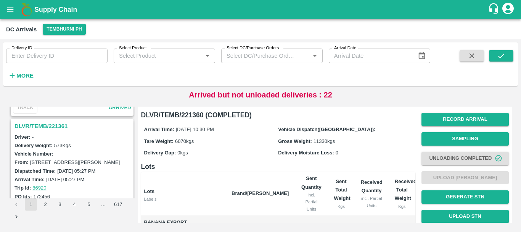
scroll to position [1088, 0]
click at [57, 128] on h3 "DLVR/TEMB/221361" at bounding box center [74, 126] width 118 height 10
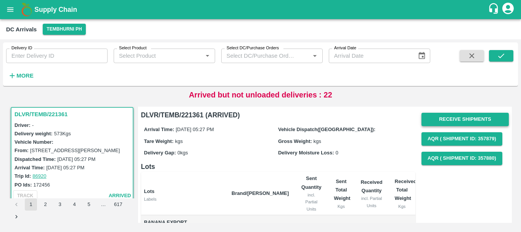
click at [434, 118] on button "Receive Shipments" at bounding box center [465, 119] width 87 height 13
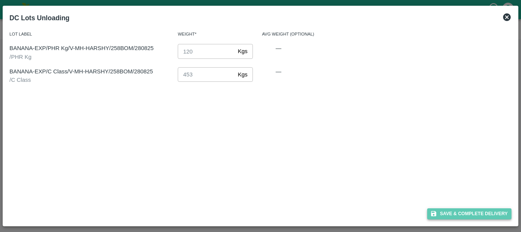
click at [441, 209] on button "Save & Complete Delivery" at bounding box center [469, 213] width 85 height 11
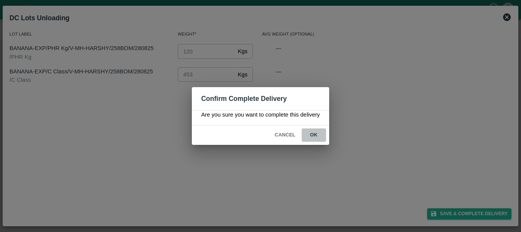
click at [317, 135] on button "ok" at bounding box center [314, 134] width 24 height 13
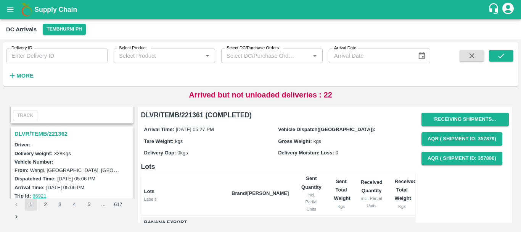
click at [59, 134] on h3 "DLVR/TEMB/221362" at bounding box center [74, 134] width 118 height 10
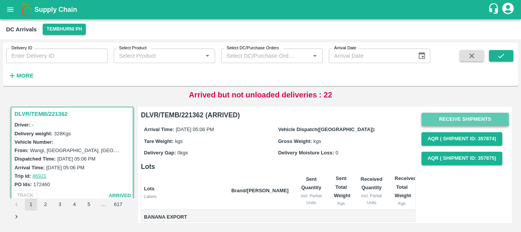
click at [449, 119] on button "Receive Shipments" at bounding box center [465, 119] width 87 height 13
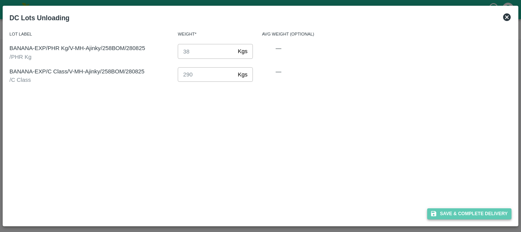
click at [451, 211] on button "Save & Complete Delivery" at bounding box center [469, 213] width 85 height 11
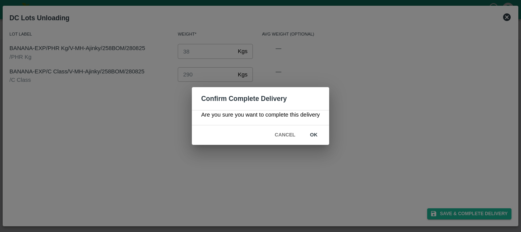
click at [317, 132] on button "ok" at bounding box center [314, 134] width 24 height 13
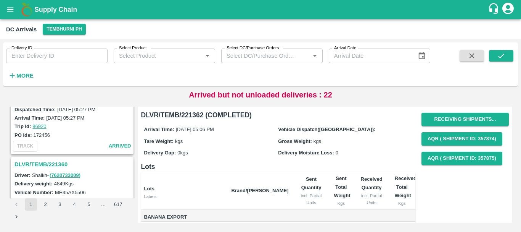
click at [61, 159] on h3 "DLVR/TEMB/221360" at bounding box center [74, 164] width 118 height 10
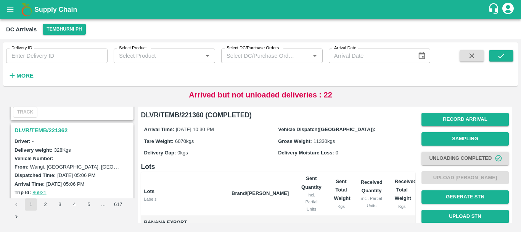
click at [60, 128] on h3 "DLVR/TEMB/221362" at bounding box center [74, 130] width 118 height 10
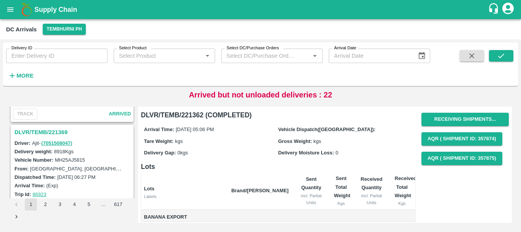
click at [59, 129] on h3 "DLVR/TEMB/221369" at bounding box center [74, 132] width 118 height 10
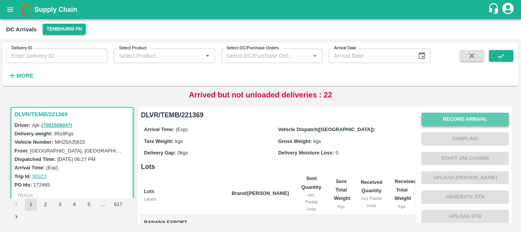
click at [426, 116] on button "Record Arrival" at bounding box center [465, 119] width 87 height 13
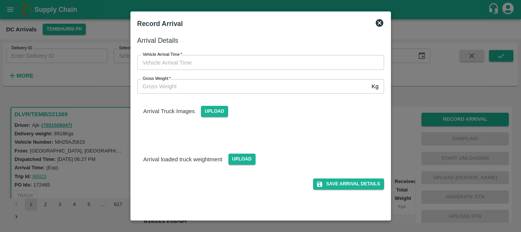
type input "DD/MM/YYYY hh:mm aa"
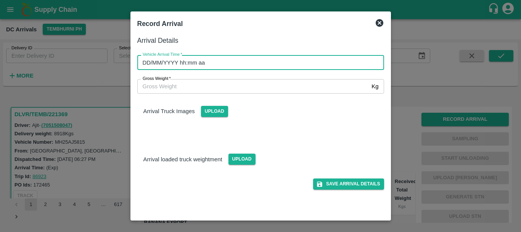
click at [319, 61] on input "DD/MM/YYYY hh:mm aa" at bounding box center [258, 62] width 242 height 15
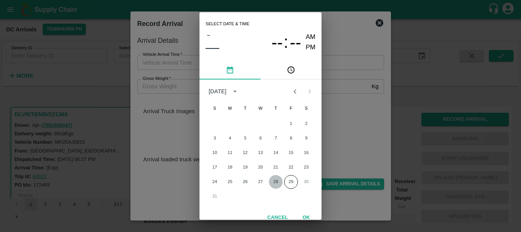
click at [272, 179] on button "28" at bounding box center [276, 182] width 14 height 14
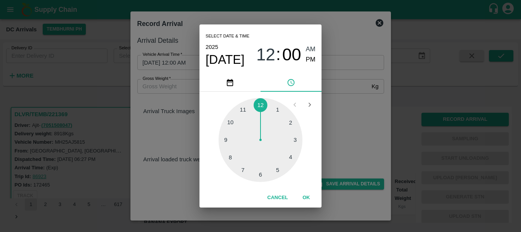
click at [234, 158] on div at bounding box center [261, 140] width 84 height 84
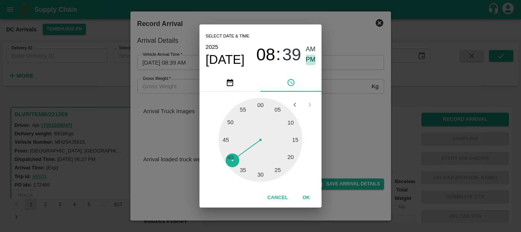
click at [309, 61] on span "PM" at bounding box center [311, 60] width 10 height 10
type input "[DATE] 08:39 PM"
click at [345, 123] on div "Select date & time [DATE] 08 : 39 AM PM 05 10 15 20 25 30 35 40 45 50 55 00 Can…" at bounding box center [260, 116] width 521 height 232
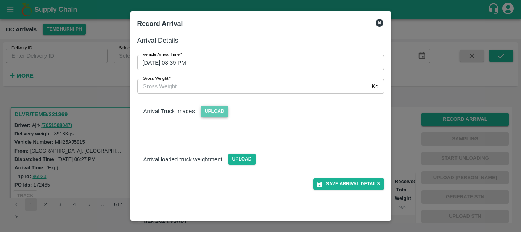
click at [216, 111] on span "Upload" at bounding box center [214, 111] width 27 height 11
click at [0, 0] on input "Upload" at bounding box center [0, 0] width 0 height 0
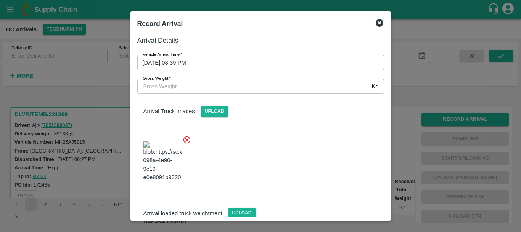
scroll to position [41, 0]
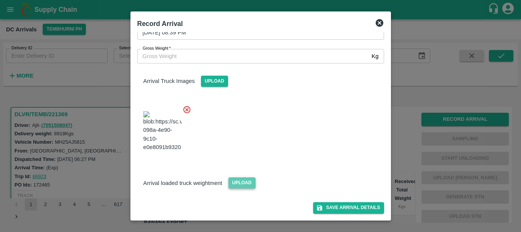
click at [239, 184] on span "Upload" at bounding box center [242, 182] width 27 height 11
click at [0, 0] on input "Upload" at bounding box center [0, 0] width 0 height 0
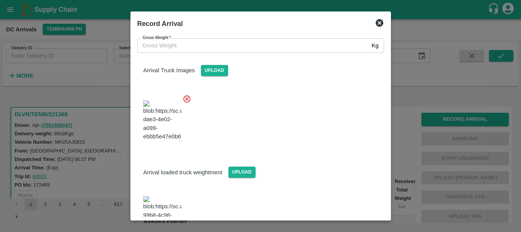
scroll to position [79, 0]
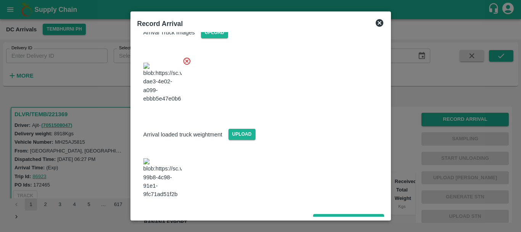
click at [165, 172] on img at bounding box center [162, 178] width 38 height 40
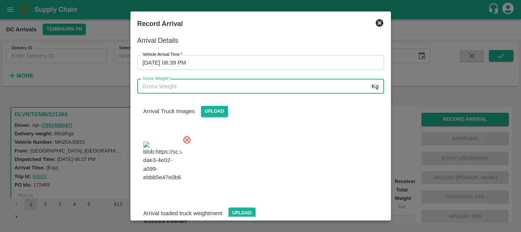
click at [183, 86] on input "Gross Weight   *" at bounding box center [253, 86] width 232 height 15
type input "15250"
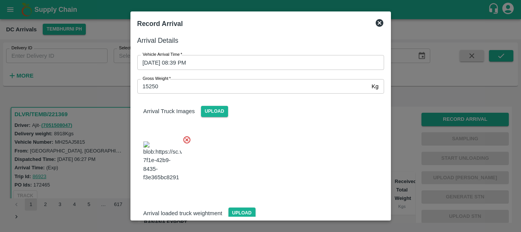
click at [250, 157] on div at bounding box center [257, 159] width 253 height 60
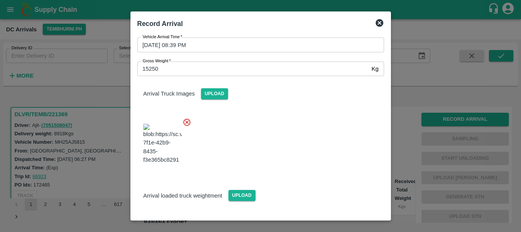
scroll to position [79, 0]
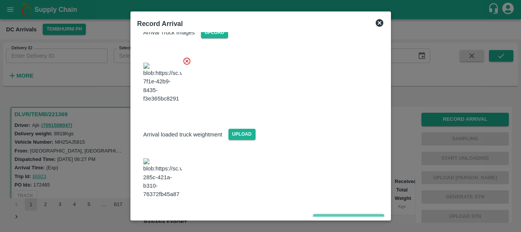
click at [328, 214] on button "Save Arrival Details" at bounding box center [348, 219] width 71 height 11
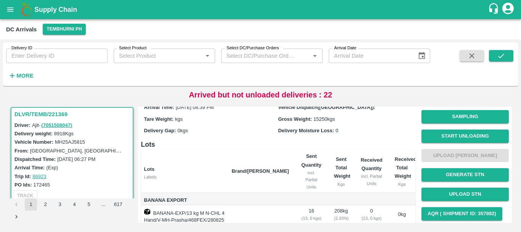
scroll to position [0, 0]
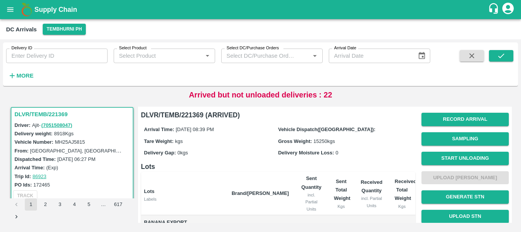
click at [445, 148] on span "Start Unloading" at bounding box center [465, 157] width 87 height 19
click at [432, 161] on button "Start Unloading" at bounding box center [465, 158] width 87 height 13
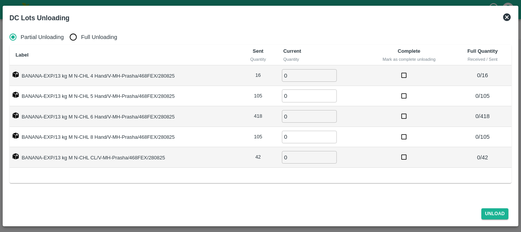
click at [69, 41] on input "Full Unloading" at bounding box center [73, 36] width 15 height 15
radio input "true"
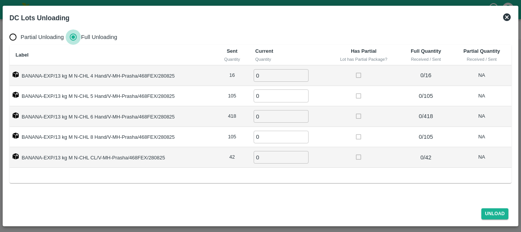
click at [69, 41] on input "Full Unloading" at bounding box center [73, 36] width 15 height 15
click at [266, 79] on input "0" at bounding box center [281, 75] width 55 height 13
type input "016"
type input "105"
type input "418"
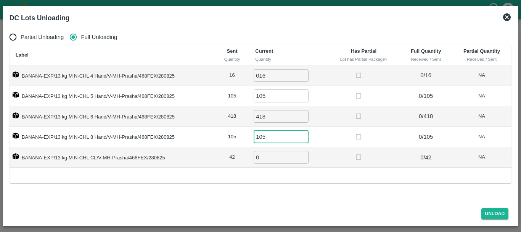
type input "105"
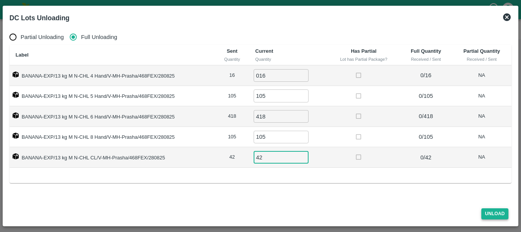
type input "42"
click at [486, 211] on button "Unload" at bounding box center [495, 213] width 27 height 11
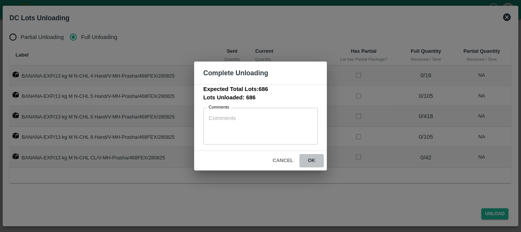
click at [309, 158] on button "ok" at bounding box center [312, 160] width 24 height 13
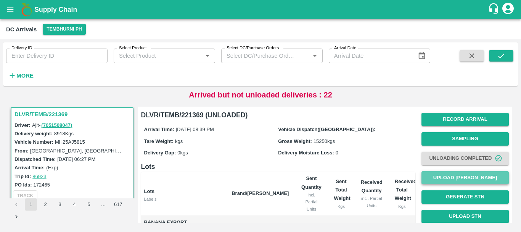
click at [441, 177] on button "Upload [PERSON_NAME]" at bounding box center [465, 177] width 87 height 13
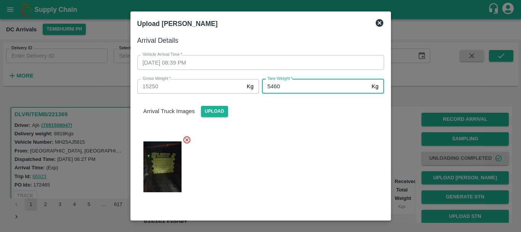
type input "5460"
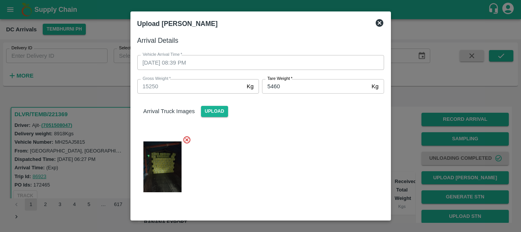
click at [291, 156] on div at bounding box center [257, 164] width 253 height 71
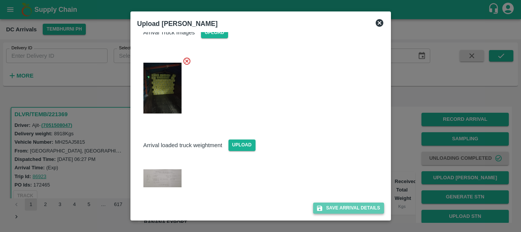
click at [320, 209] on icon "submit" at bounding box center [319, 207] width 5 height 5
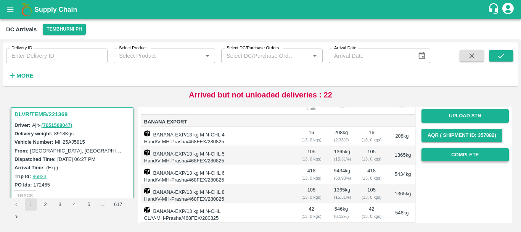
scroll to position [101, 0]
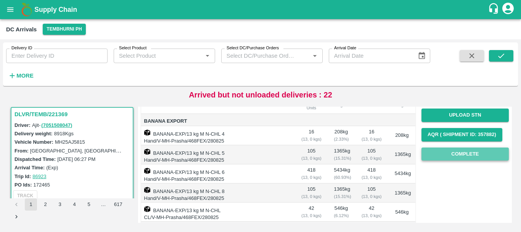
click at [445, 156] on button "Complete" at bounding box center [465, 153] width 87 height 13
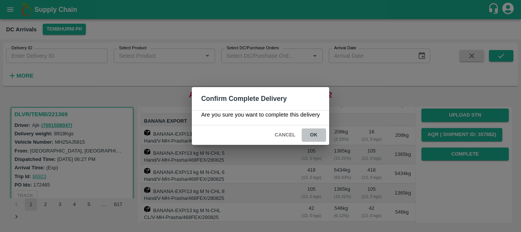
click at [315, 132] on button "ok" at bounding box center [314, 134] width 24 height 13
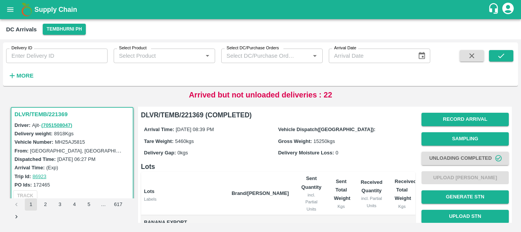
scroll to position [158, 0]
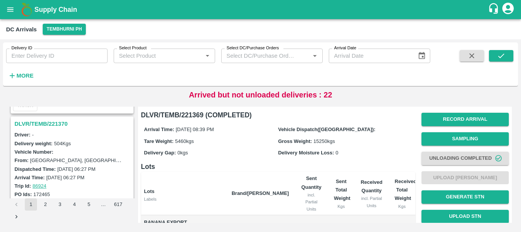
click at [60, 124] on h3 "DLVR/TEMB/221370" at bounding box center [74, 124] width 118 height 10
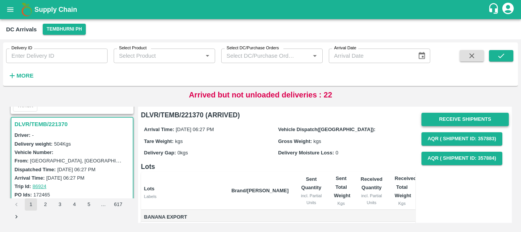
click at [426, 123] on button "Receive Shipments" at bounding box center [465, 119] width 87 height 13
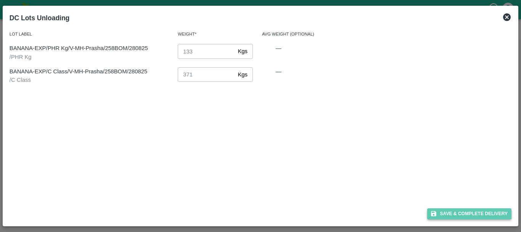
click at [433, 211] on icon "button" at bounding box center [433, 213] width 5 height 5
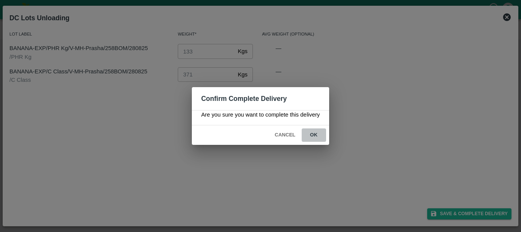
click at [309, 133] on button "ok" at bounding box center [314, 134] width 24 height 13
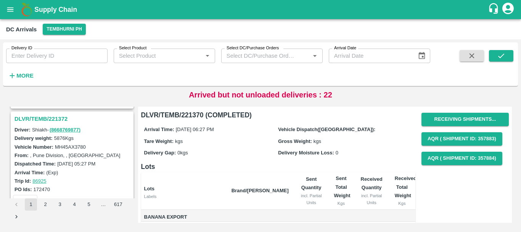
scroll to position [693, 0]
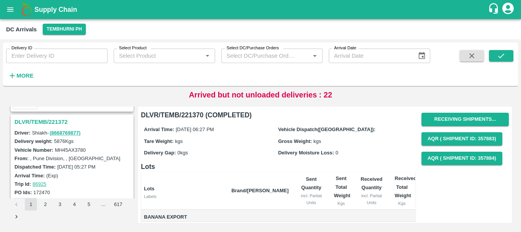
click at [51, 120] on h3 "DLVR/TEMB/221372" at bounding box center [74, 122] width 118 height 10
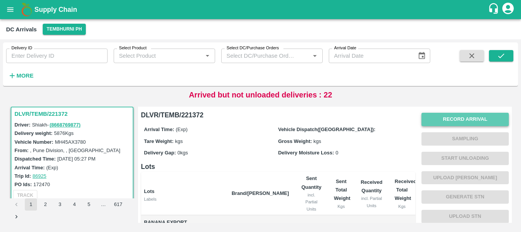
click at [458, 116] on button "Record Arrival" at bounding box center [465, 119] width 87 height 13
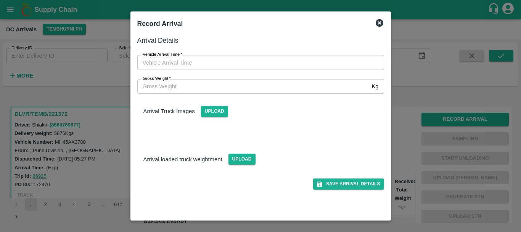
type input "DD/MM/YYYY hh:mm aa"
click at [282, 59] on input "DD/MM/YYYY hh:mm aa" at bounding box center [258, 62] width 242 height 15
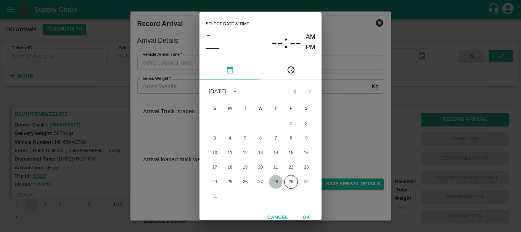
click at [274, 181] on button "28" at bounding box center [276, 182] width 14 height 14
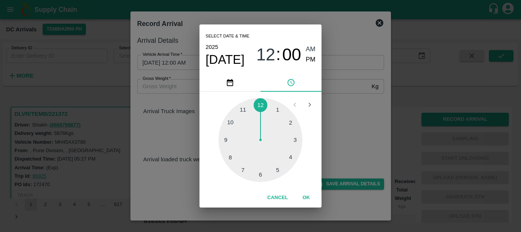
click at [263, 171] on div at bounding box center [261, 140] width 84 height 84
click at [310, 60] on span "PM" at bounding box center [311, 60] width 10 height 10
type input "[DATE] 06:00 PM"
click at [343, 106] on div "Select date & time [DATE] 06 : 00 AM PM 05 10 15 20 25 30 35 40 45 50 55 00 Can…" at bounding box center [260, 116] width 521 height 232
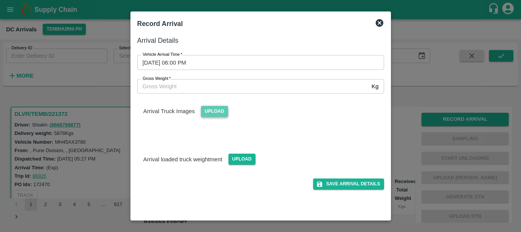
click at [203, 106] on span "Upload" at bounding box center [214, 111] width 27 height 11
click at [0, 0] on input "Upload" at bounding box center [0, 0] width 0 height 0
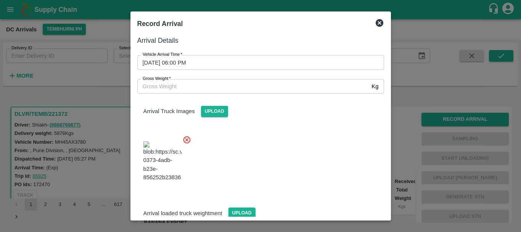
scroll to position [58, 0]
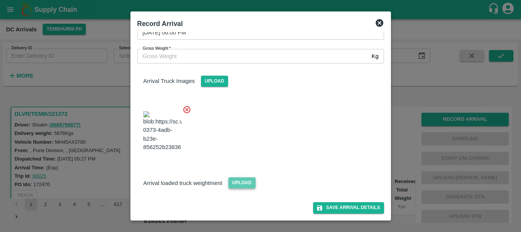
click at [239, 182] on span "Upload" at bounding box center [242, 182] width 27 height 11
click at [0, 0] on input "Upload" at bounding box center [0, 0] width 0 height 0
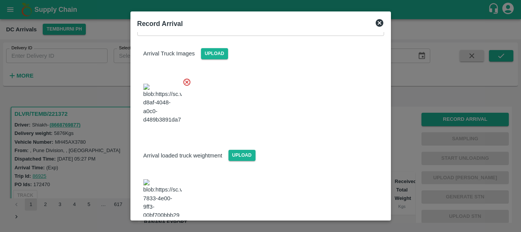
scroll to position [96, 0]
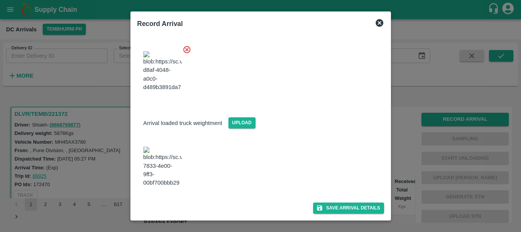
click at [164, 177] on img at bounding box center [162, 167] width 38 height 40
click at [247, 128] on span "Upload" at bounding box center [242, 122] width 27 height 11
click at [0, 0] on input "Upload" at bounding box center [0, 0] width 0 height 0
click at [167, 183] on img at bounding box center [162, 167] width 38 height 40
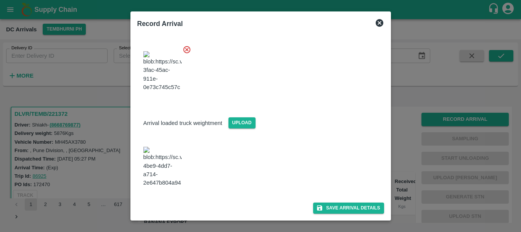
scroll to position [0, 0]
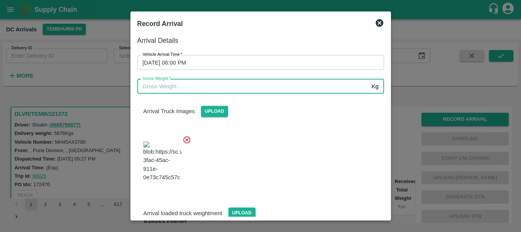
click at [187, 85] on input "Gross Weight   *" at bounding box center [253, 86] width 232 height 15
type input "11980"
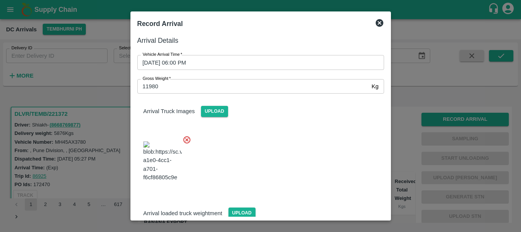
click at [260, 138] on div at bounding box center [257, 159] width 253 height 60
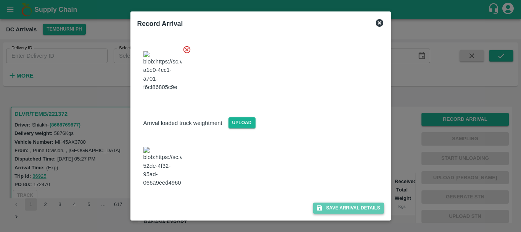
click at [317, 202] on button "Save Arrival Details" at bounding box center [348, 207] width 71 height 11
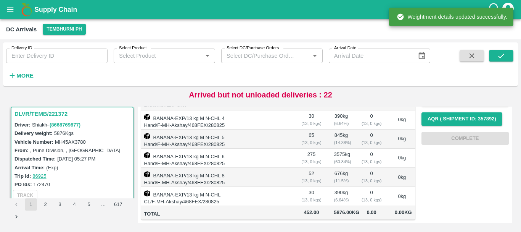
scroll to position [0, 0]
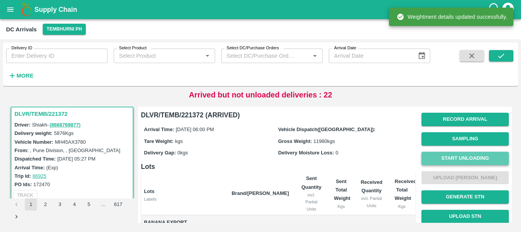
click at [454, 156] on button "Start Unloading" at bounding box center [465, 158] width 87 height 13
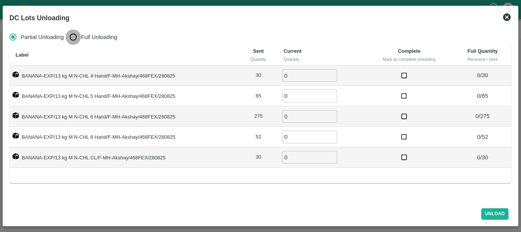
click at [68, 37] on input "Full Unloading" at bounding box center [73, 36] width 15 height 15
radio input "true"
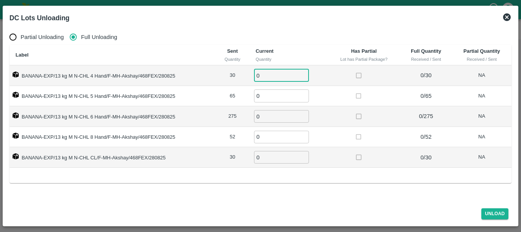
click at [266, 71] on input "0" at bounding box center [281, 75] width 55 height 13
type input "030"
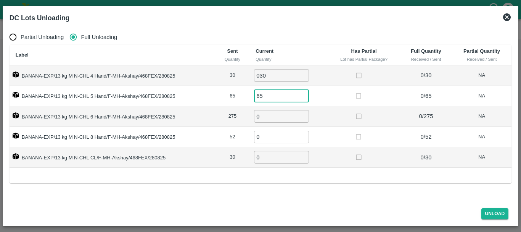
type input "65"
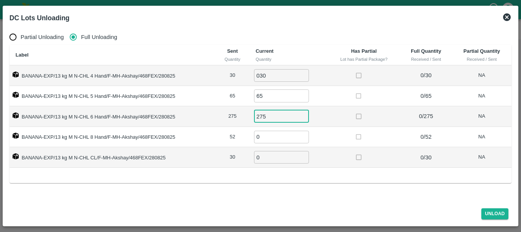
type input "275"
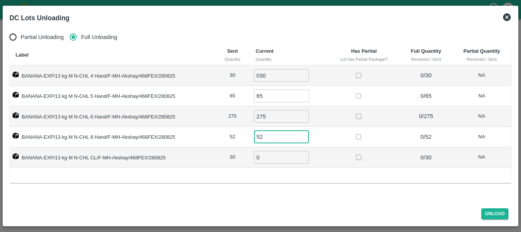
type input "52"
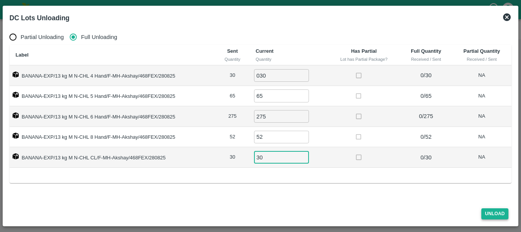
type input "30"
click at [503, 213] on button "Unload" at bounding box center [495, 213] width 27 height 11
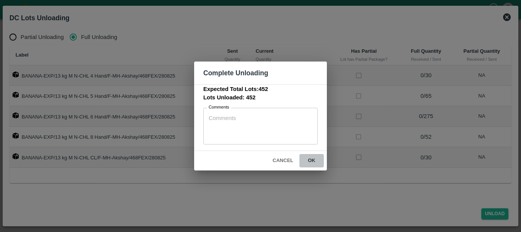
click at [317, 160] on button "ok" at bounding box center [312, 160] width 24 height 13
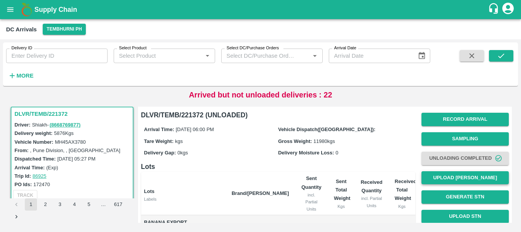
click at [453, 174] on button "Upload [PERSON_NAME]" at bounding box center [465, 177] width 87 height 13
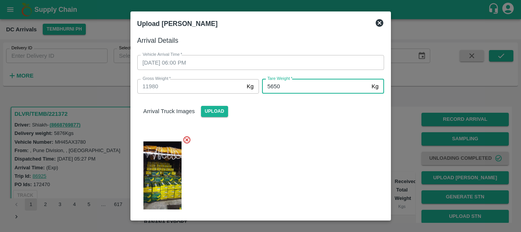
type input "5650"
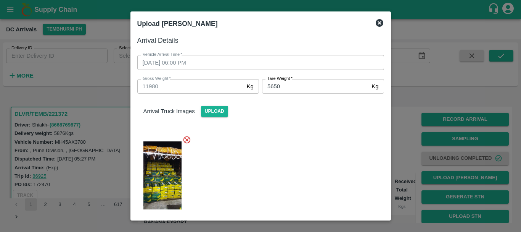
click at [311, 146] on div at bounding box center [257, 173] width 253 height 88
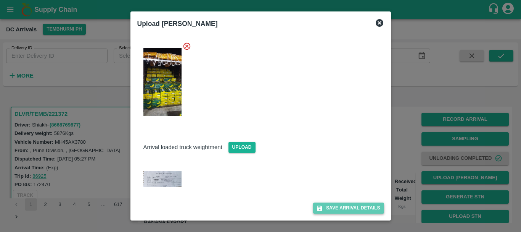
click at [332, 208] on button "Save Arrival Details" at bounding box center [348, 207] width 71 height 11
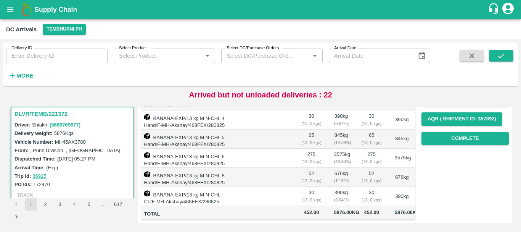
scroll to position [128, 0]
click at [428, 132] on button "Complete" at bounding box center [465, 138] width 87 height 13
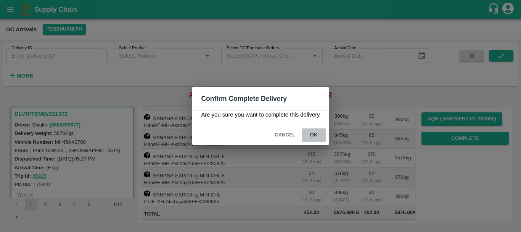
click at [316, 135] on button "ok" at bounding box center [314, 134] width 24 height 13
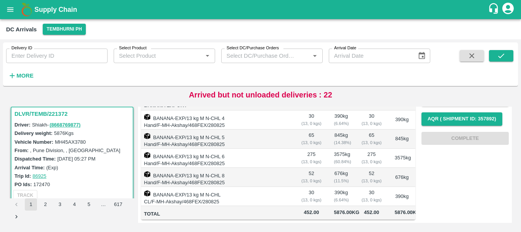
scroll to position [0, 0]
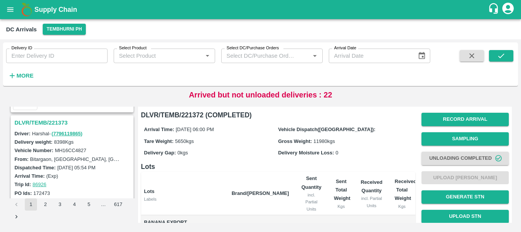
click at [41, 123] on h3 "DLVR/TEMB/221373" at bounding box center [74, 123] width 118 height 10
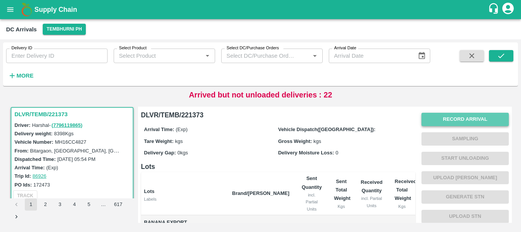
click at [432, 114] on button "Record Arrival" at bounding box center [465, 119] width 87 height 13
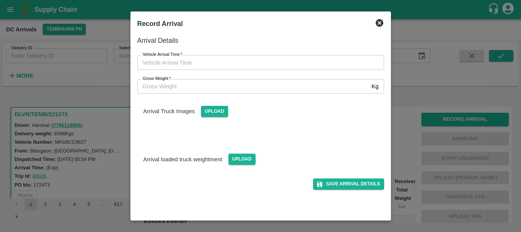
type input "DD/MM/YYYY hh:mm aa"
click at [220, 64] on input "DD/MM/YYYY hh:mm aa" at bounding box center [258, 62] width 242 height 15
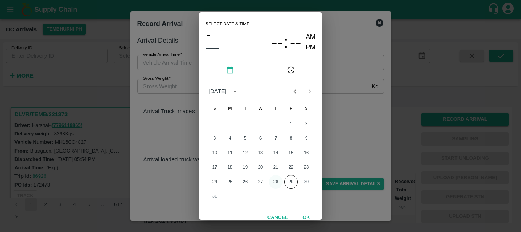
click at [273, 185] on button "28" at bounding box center [276, 182] width 14 height 14
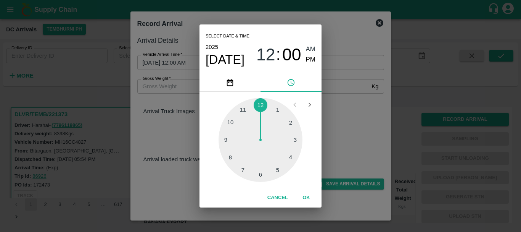
click at [289, 155] on div at bounding box center [261, 140] width 84 height 84
click at [242, 168] on div at bounding box center [261, 140] width 84 height 84
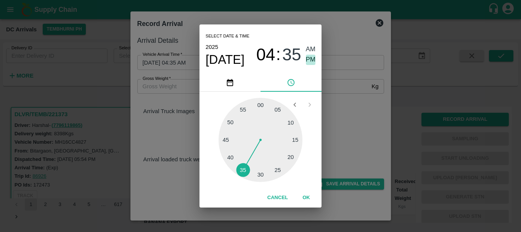
click at [308, 56] on span "PM" at bounding box center [311, 60] width 10 height 10
type input "[DATE] 04:35 PM"
click at [372, 138] on div "Select date & time [DATE] 04 : 35 AM PM 05 10 15 20 25 30 35 40 45 50 55 00 Can…" at bounding box center [260, 116] width 521 height 232
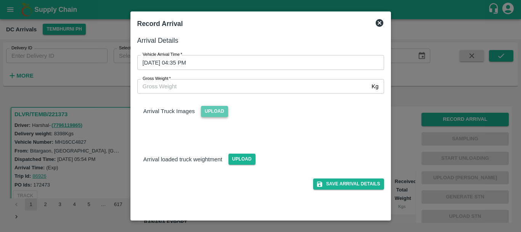
click at [210, 114] on span "Upload" at bounding box center [214, 111] width 27 height 11
click at [0, 0] on input "Upload" at bounding box center [0, 0] width 0 height 0
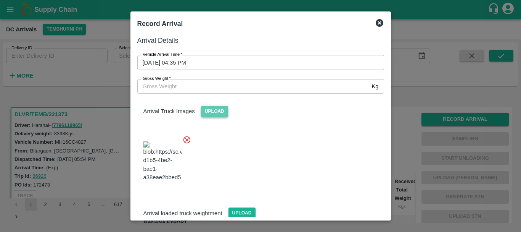
click at [210, 114] on span "Upload" at bounding box center [214, 111] width 27 height 11
click at [0, 0] on input "Upload" at bounding box center [0, 0] width 0 height 0
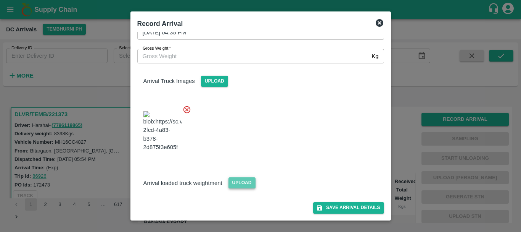
click at [237, 182] on span "Upload" at bounding box center [242, 182] width 27 height 11
click at [0, 0] on input "Upload" at bounding box center [0, 0] width 0 height 0
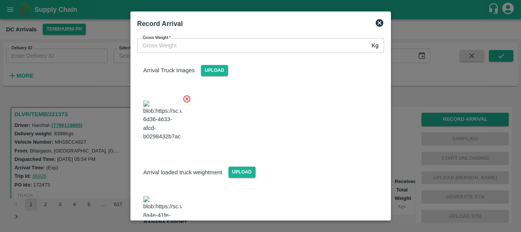
scroll to position [82, 0]
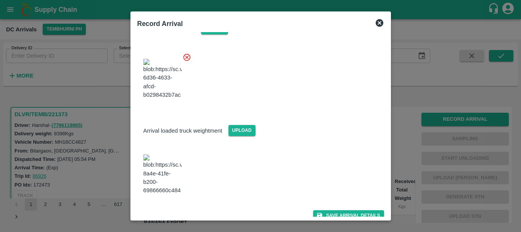
click at [169, 174] on img at bounding box center [162, 174] width 38 height 40
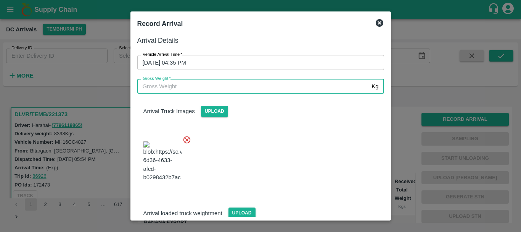
click at [207, 85] on input "Gross Weight   *" at bounding box center [253, 86] width 232 height 15
type input "14775"
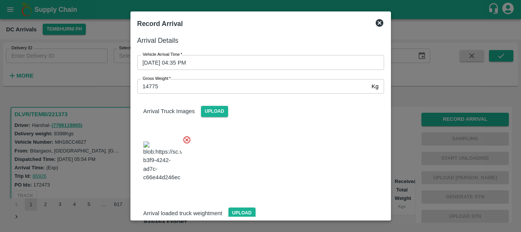
click at [276, 153] on div at bounding box center [257, 159] width 253 height 60
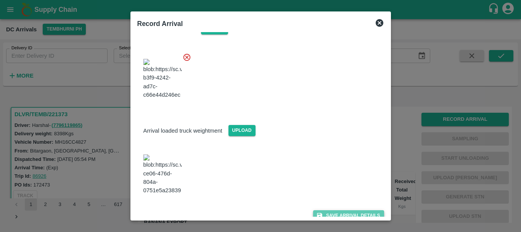
click at [332, 210] on button "Save Arrival Details" at bounding box center [348, 215] width 71 height 11
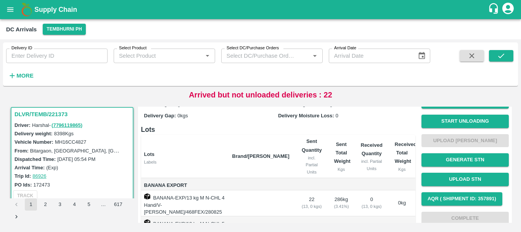
scroll to position [0, 0]
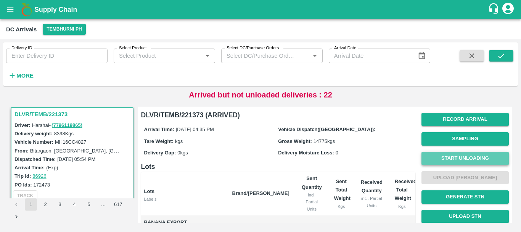
click at [435, 158] on button "Start Unloading" at bounding box center [465, 158] width 87 height 13
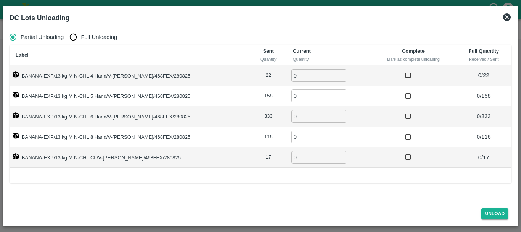
click at [74, 35] on input "Full Unloading" at bounding box center [73, 36] width 15 height 15
radio input "true"
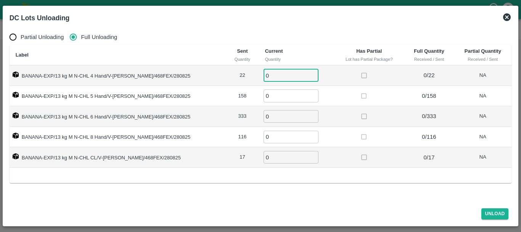
click at [272, 76] on input "0" at bounding box center [291, 75] width 55 height 13
type input "022"
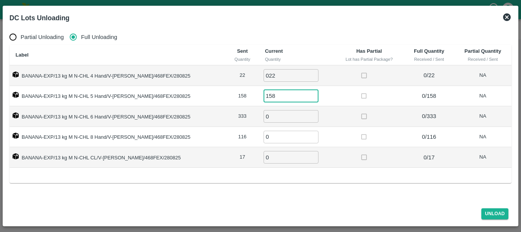
type input "158"
type input "333"
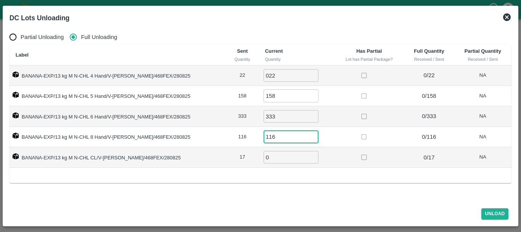
type input "116"
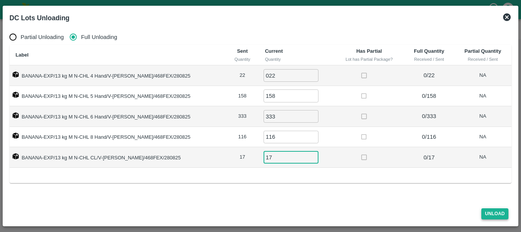
type input "17"
click at [501, 212] on button "Unload" at bounding box center [495, 213] width 27 height 11
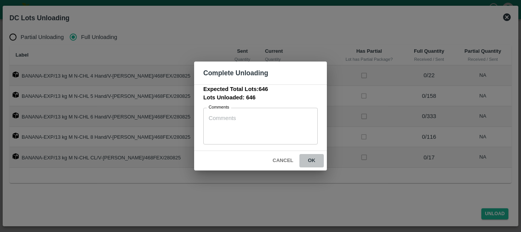
click at [314, 159] on button "ok" at bounding box center [312, 160] width 24 height 13
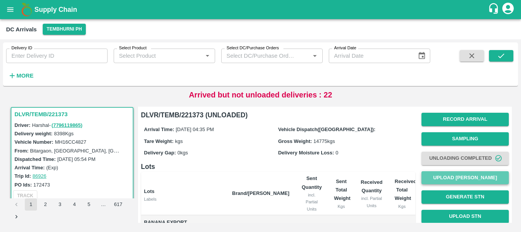
click at [433, 176] on button "Upload [PERSON_NAME]" at bounding box center [465, 177] width 87 height 13
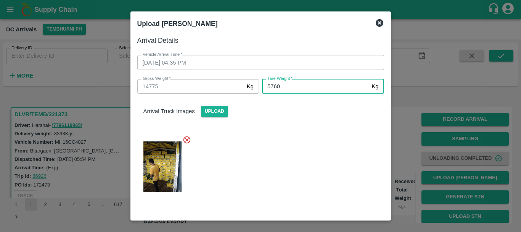
type input "5760"
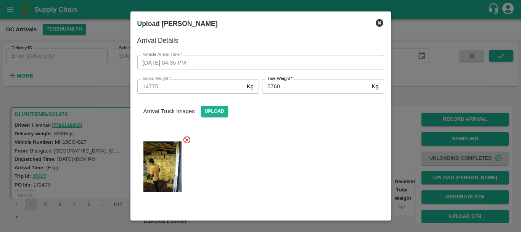
click at [274, 124] on div "Arrival Truck Images Upload" at bounding box center [257, 146] width 253 height 118
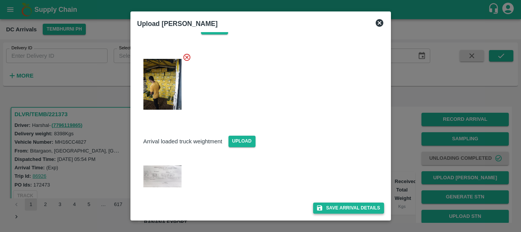
click at [329, 210] on button "Save Arrival Details" at bounding box center [348, 207] width 71 height 11
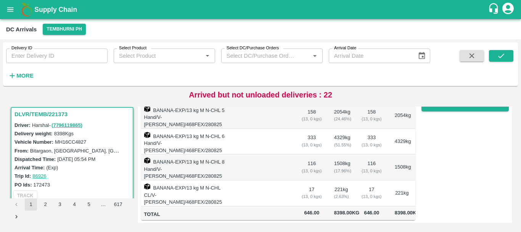
scroll to position [84, 0]
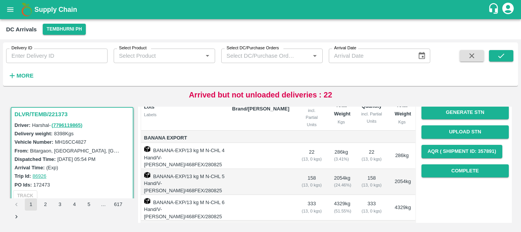
click at [431, 163] on div "Record Arrival Sampling Unloading Completed Upload Tare Weight Generate STN Upl…" at bounding box center [465, 102] width 87 height 155
click at [431, 166] on button "Complete" at bounding box center [465, 170] width 87 height 13
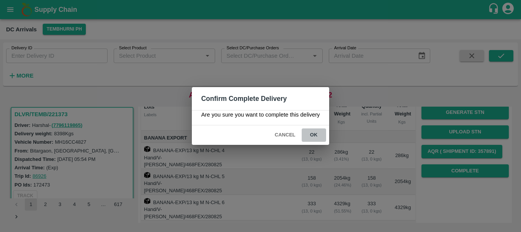
click at [318, 133] on button "ok" at bounding box center [314, 134] width 24 height 13
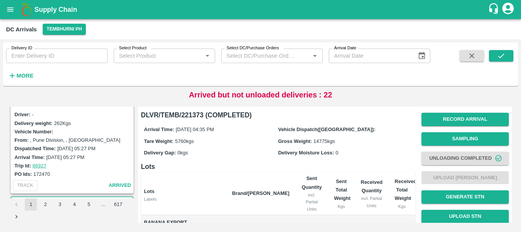
scroll to position [499, 0]
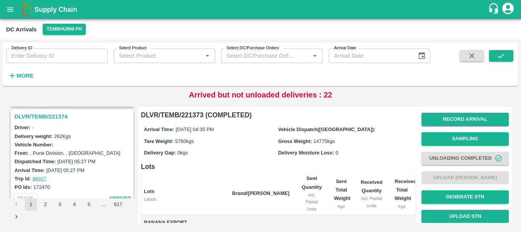
click at [53, 116] on h3 "DLVR/TEMB/221374" at bounding box center [74, 116] width 118 height 10
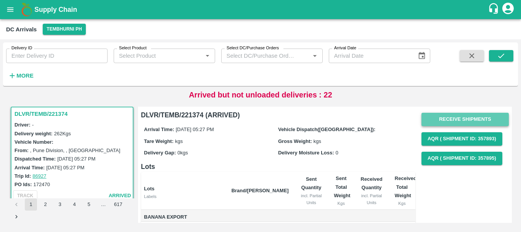
click at [436, 120] on button "Receive Shipments" at bounding box center [465, 119] width 87 height 13
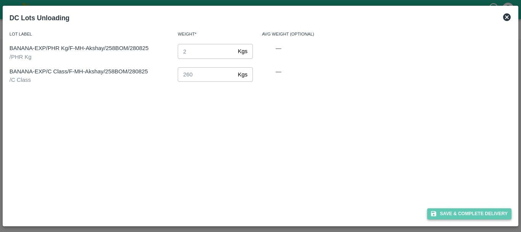
click at [447, 213] on button "Save & Complete Delivery" at bounding box center [469, 213] width 85 height 11
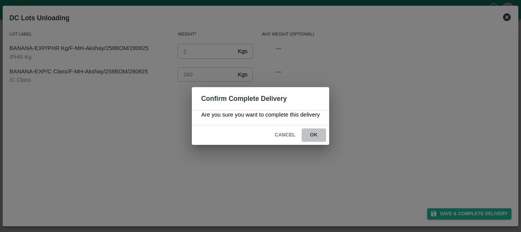
click at [320, 138] on button "ok" at bounding box center [314, 134] width 24 height 13
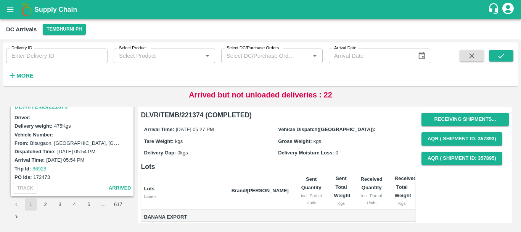
scroll to position [374, 0]
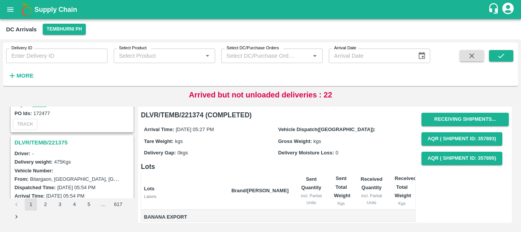
click at [58, 144] on h3 "DLVR/TEMB/221375" at bounding box center [74, 142] width 118 height 10
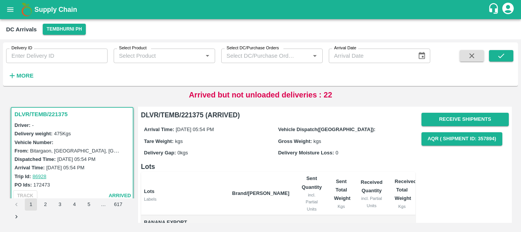
scroll to position [402, 0]
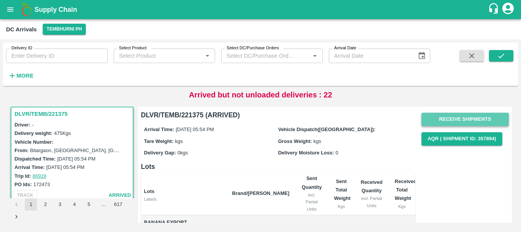
click at [437, 122] on button "Receive Shipments" at bounding box center [465, 119] width 87 height 13
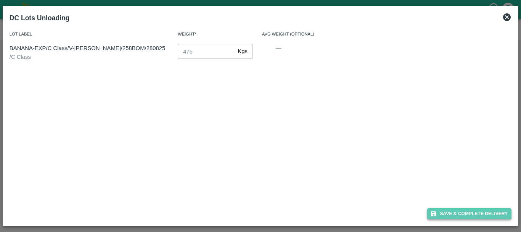
click at [456, 211] on button "Save & Complete Delivery" at bounding box center [469, 213] width 85 height 11
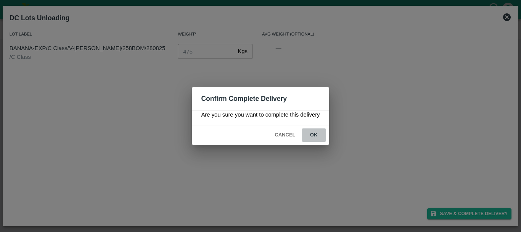
click at [321, 134] on button "ok" at bounding box center [314, 134] width 24 height 13
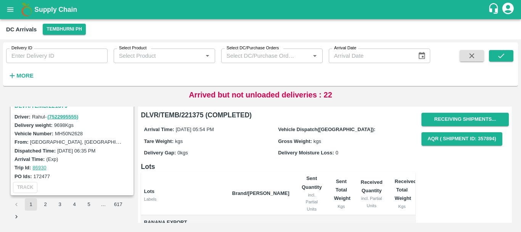
scroll to position [299, 0]
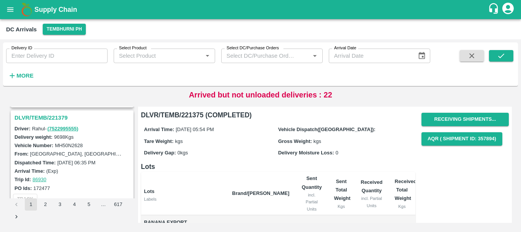
click at [47, 116] on h3 "DLVR/TEMB/221379" at bounding box center [74, 118] width 118 height 10
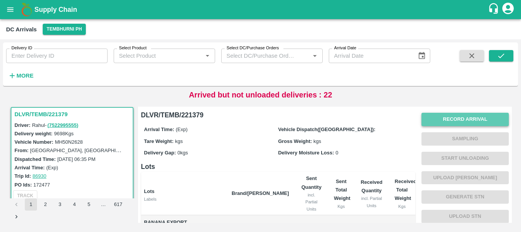
click at [426, 121] on button "Record Arrival" at bounding box center [465, 119] width 87 height 13
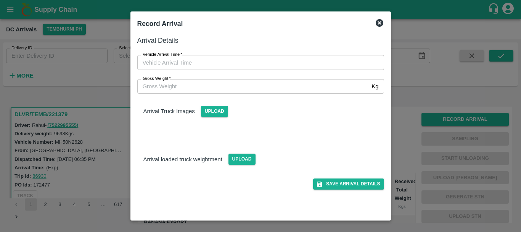
type input "DD/MM/YYYY hh:mm aa"
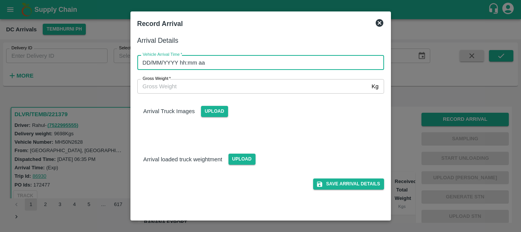
click at [278, 58] on input "DD/MM/YYYY hh:mm aa" at bounding box center [258, 62] width 242 height 15
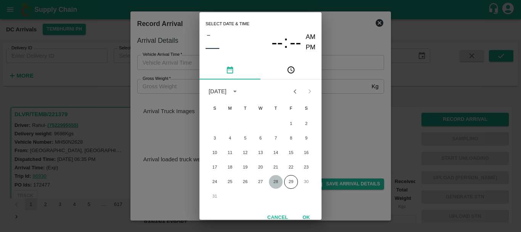
click at [273, 179] on button "28" at bounding box center [276, 182] width 14 height 14
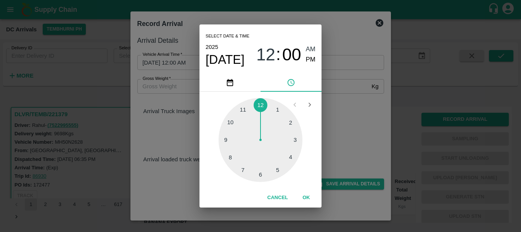
click at [229, 159] on div at bounding box center [261, 140] width 84 height 84
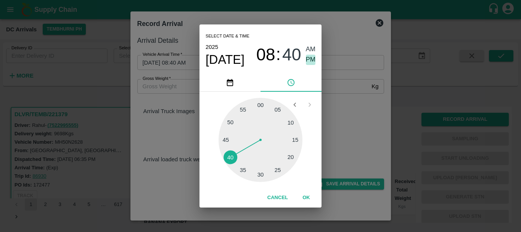
click at [308, 58] on span "PM" at bounding box center [311, 60] width 10 height 10
type input "[DATE] 08:40 PM"
click at [350, 109] on div "Select date & time [DATE] 08 : 40 AM PM 05 10 15 20 25 30 35 40 45 50 55 00 Can…" at bounding box center [260, 116] width 521 height 232
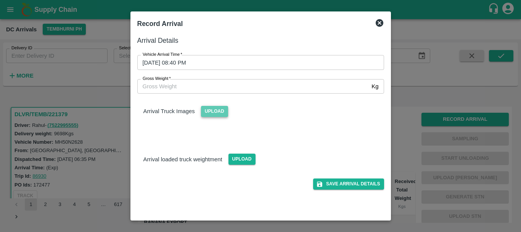
click at [206, 110] on span "Upload" at bounding box center [214, 111] width 27 height 11
click at [0, 0] on input "Upload" at bounding box center [0, 0] width 0 height 0
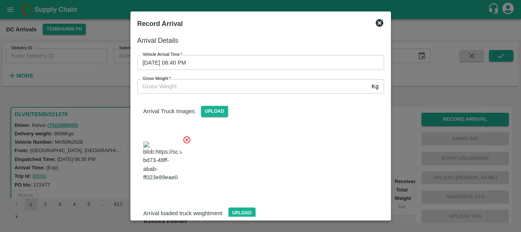
scroll to position [41, 0]
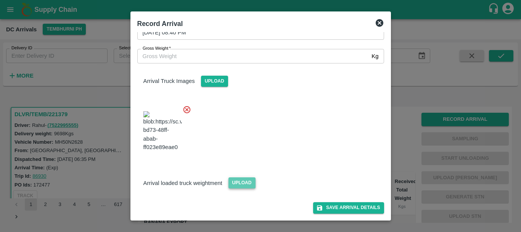
click at [240, 181] on span "Upload" at bounding box center [242, 182] width 27 height 11
click at [0, 0] on input "Upload" at bounding box center [0, 0] width 0 height 0
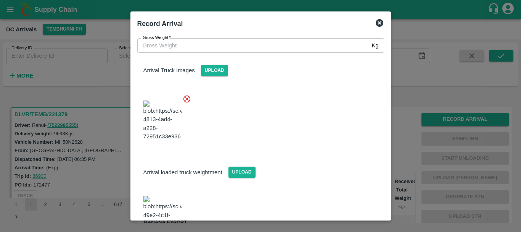
scroll to position [81, 0]
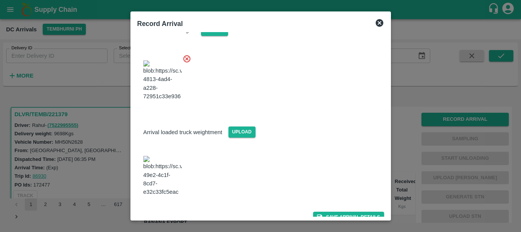
click at [168, 173] on img at bounding box center [162, 176] width 38 height 40
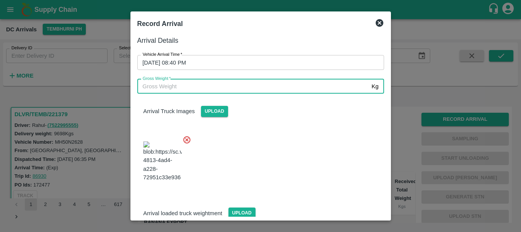
click at [220, 87] on input "Gross Weight   *" at bounding box center [253, 86] width 232 height 15
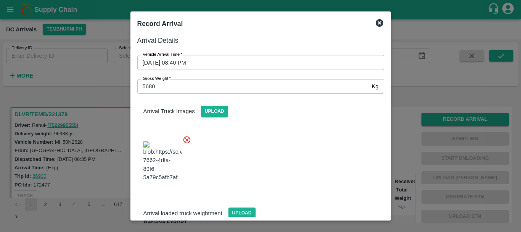
click at [272, 141] on div at bounding box center [257, 159] width 253 height 60
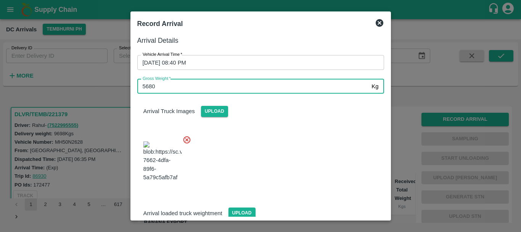
click at [173, 87] on input "5680" at bounding box center [253, 86] width 232 height 15
type input "5"
type input "16220"
click at [233, 148] on div at bounding box center [257, 159] width 253 height 60
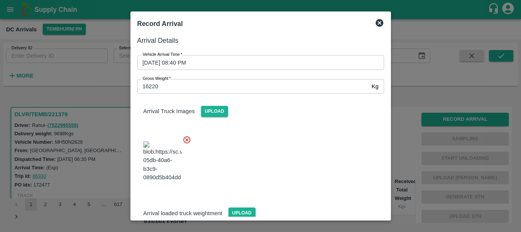
click at [292, 162] on div at bounding box center [257, 159] width 253 height 60
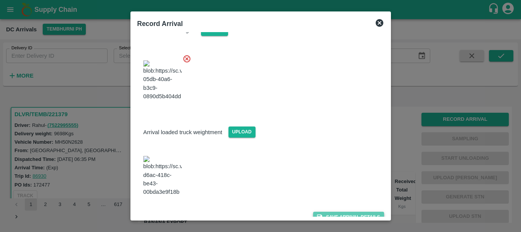
click at [332, 211] on button "Save Arrival Details" at bounding box center [348, 216] width 71 height 11
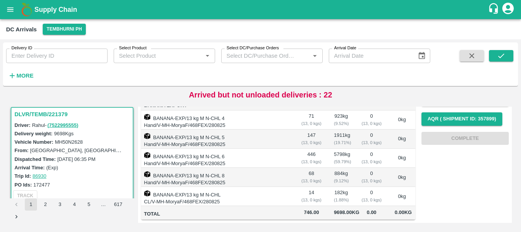
scroll to position [0, 0]
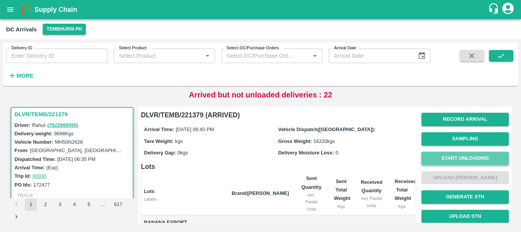
click at [431, 164] on button "Start Unloading" at bounding box center [465, 158] width 87 height 13
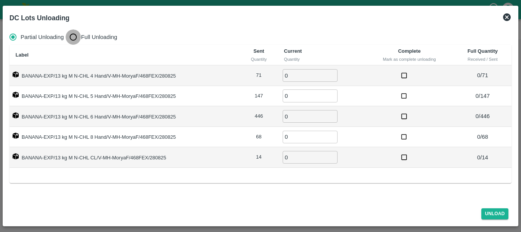
click at [77, 37] on input "Full Unloading" at bounding box center [73, 36] width 15 height 15
radio input "true"
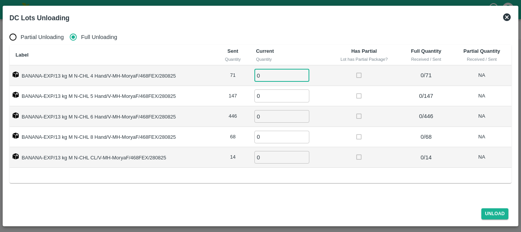
click at [298, 77] on input "0" at bounding box center [282, 75] width 55 height 13
type input "071"
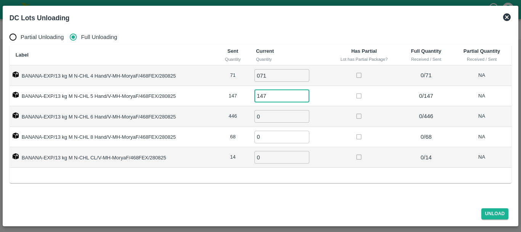
type input "147"
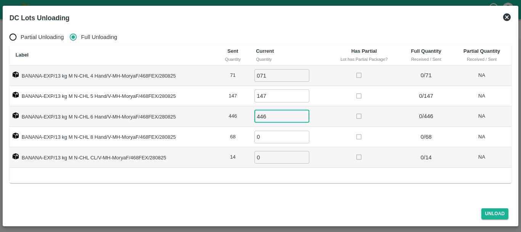
type input "446"
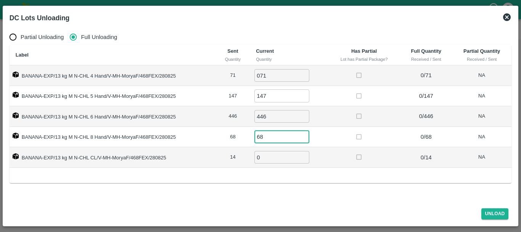
type input "68"
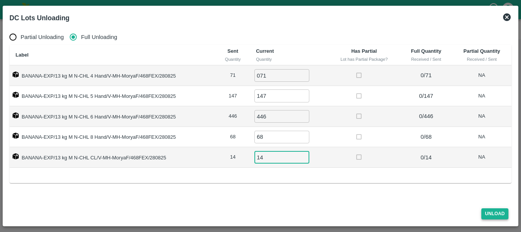
type input "14"
click at [490, 210] on button "Unload" at bounding box center [495, 213] width 27 height 11
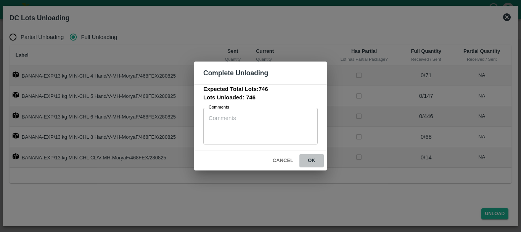
click at [316, 159] on button "ok" at bounding box center [312, 160] width 24 height 13
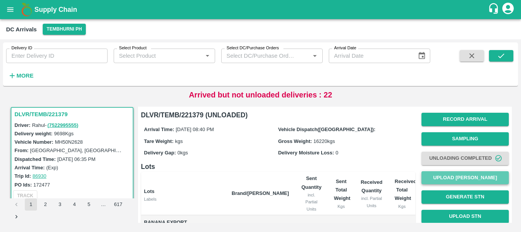
click at [437, 178] on button "Upload [PERSON_NAME]" at bounding box center [465, 177] width 87 height 13
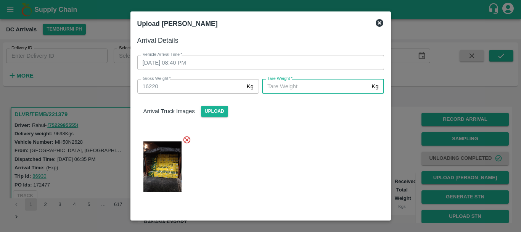
click at [311, 87] on input "[PERSON_NAME]   *" at bounding box center [315, 86] width 106 height 15
type input "5680"
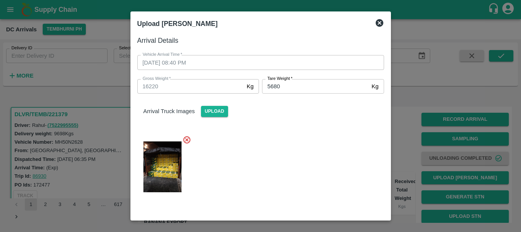
click at [307, 147] on div at bounding box center [257, 164] width 253 height 71
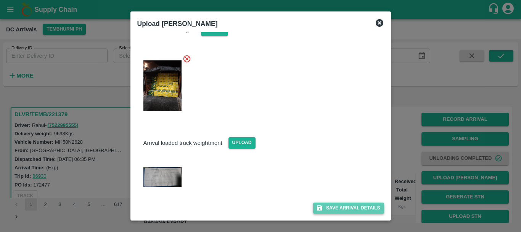
click at [332, 211] on button "Save Arrival Details" at bounding box center [348, 207] width 71 height 11
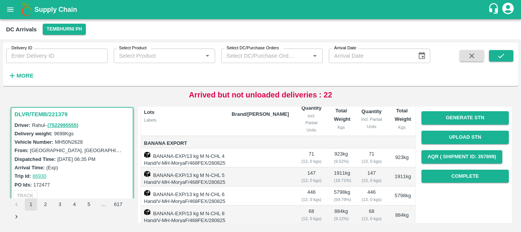
scroll to position [79, 0]
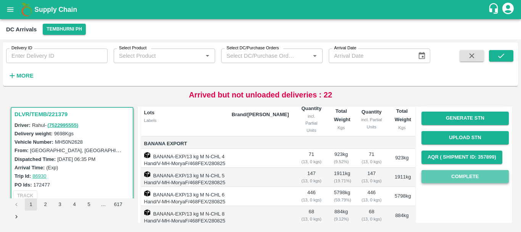
click at [456, 176] on button "Complete" at bounding box center [465, 176] width 87 height 13
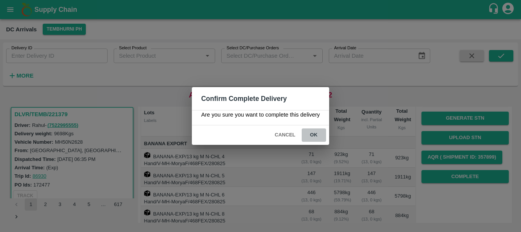
click at [314, 132] on button "ok" at bounding box center [314, 134] width 24 height 13
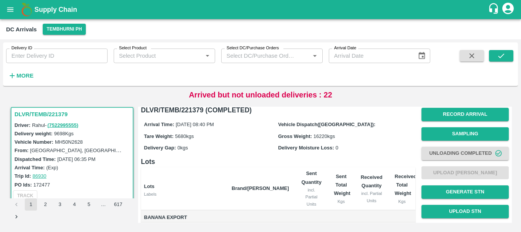
scroll to position [5, 0]
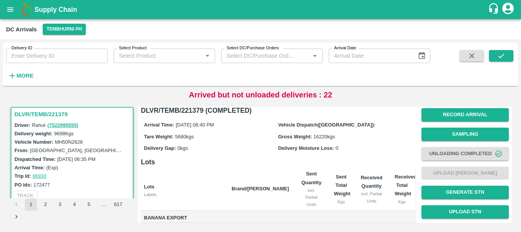
click at [182, 134] on span "5680 kgs" at bounding box center [184, 137] width 19 height 6
click at [442, 175] on div "Record Arrival Sampling Unloading Completed Upload Tare Weight Generate STN Upl…" at bounding box center [465, 182] width 87 height 155
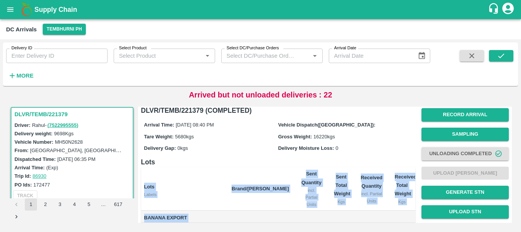
click at [442, 175] on div "Record Arrival Sampling Unloading Completed Upload Tare Weight Generate STN Upl…" at bounding box center [465, 182] width 87 height 155
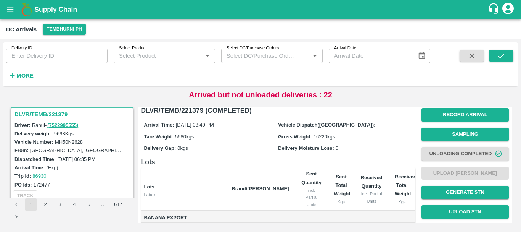
click at [322, 175] on th "Sent Quantity incl. Partial Units" at bounding box center [311, 188] width 33 height 43
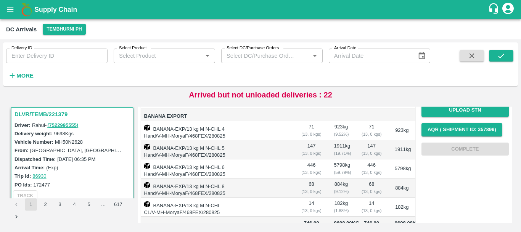
scroll to position [102, 0]
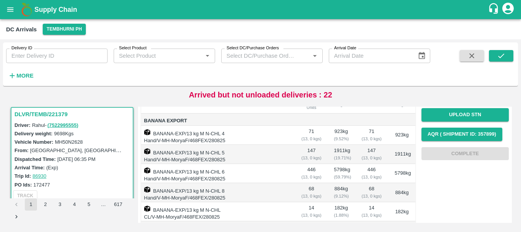
click at [441, 152] on div "Record Arrival Sampling Unloading Completed Upload Tare Weight Generate STN Upl…" at bounding box center [465, 85] width 87 height 155
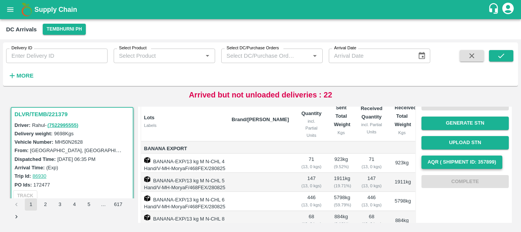
scroll to position [77, 0]
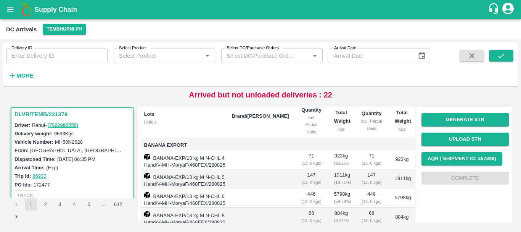
click at [434, 172] on div "Record Arrival Sampling Unloading Completed Upload Tare Weight Generate STN Upl…" at bounding box center [465, 109] width 87 height 155
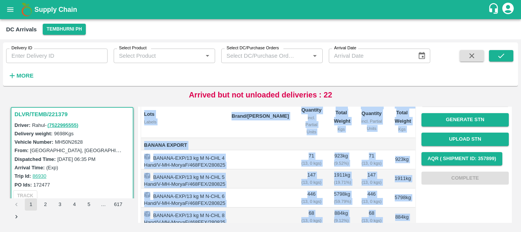
click at [434, 172] on div "Record Arrival Sampling Unloading Completed Upload Tare Weight Generate STN Upl…" at bounding box center [465, 109] width 87 height 155
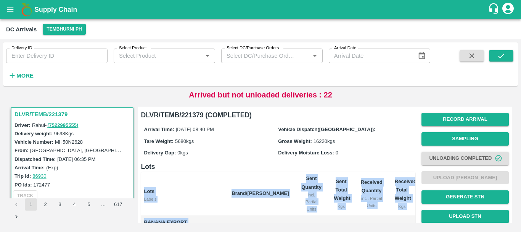
scroll to position [158, 0]
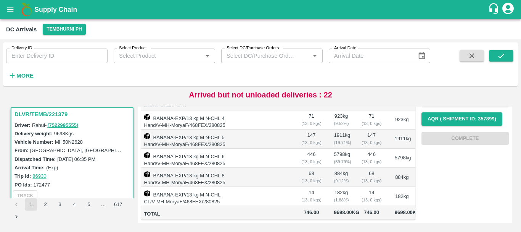
click at [317, 193] on td "14 ( 13, 0 kgs)" at bounding box center [311, 196] width 33 height 19
click at [319, 187] on td "14 ( 13, 0 kgs)" at bounding box center [311, 196] width 33 height 19
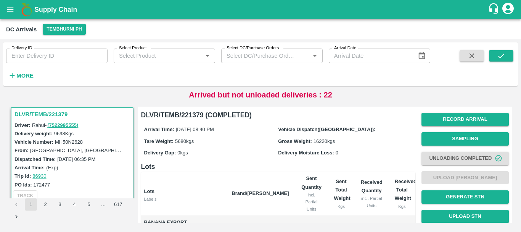
click at [319, 175] on th "Sent Quantity incl. Partial Units" at bounding box center [311, 193] width 33 height 43
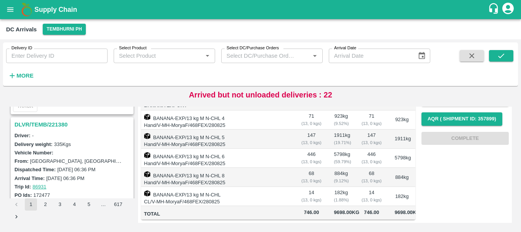
click at [57, 126] on h3 "DLVR/TEMB/221380" at bounding box center [74, 124] width 118 height 10
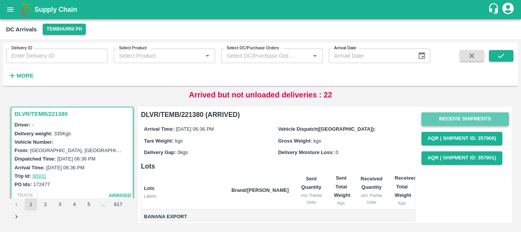
click at [443, 122] on button "Receive Shipments" at bounding box center [465, 118] width 87 height 13
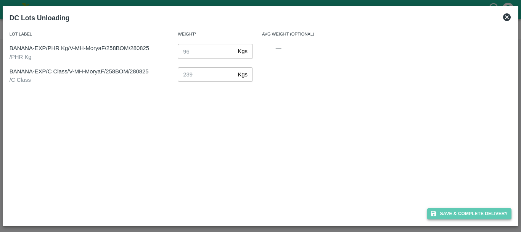
click at [447, 211] on button "Save & Complete Delivery" at bounding box center [469, 213] width 85 height 11
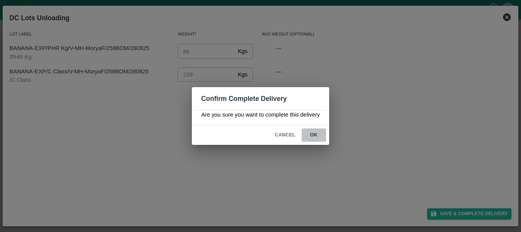
click at [317, 134] on button "ok" at bounding box center [314, 134] width 24 height 13
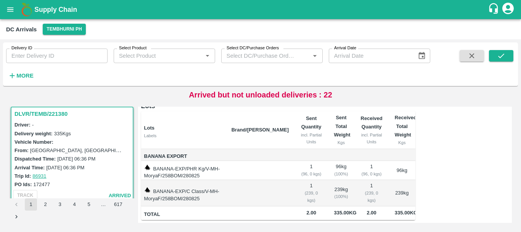
click at [264, 161] on td at bounding box center [260, 170] width 69 height 19
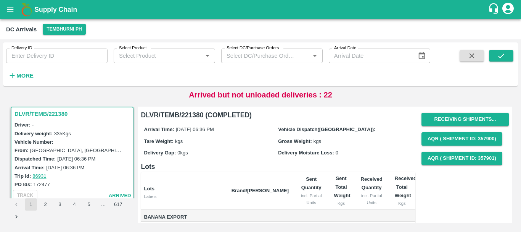
scroll to position [73, 0]
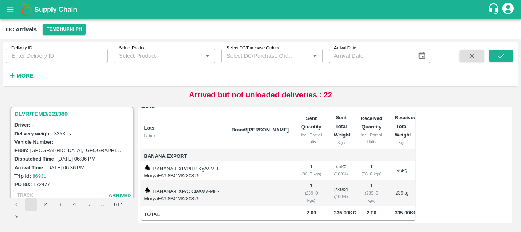
click at [269, 180] on td at bounding box center [260, 193] width 69 height 26
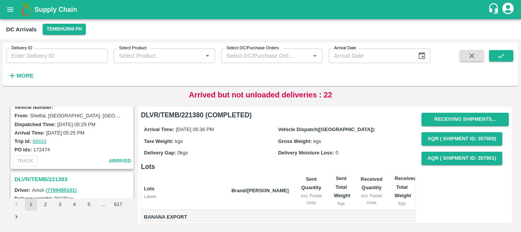
click at [49, 174] on h3 "DLVR/TEMB/221383" at bounding box center [74, 179] width 118 height 10
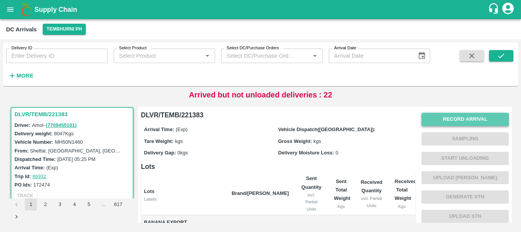
click at [463, 115] on button "Record Arrival" at bounding box center [465, 119] width 87 height 13
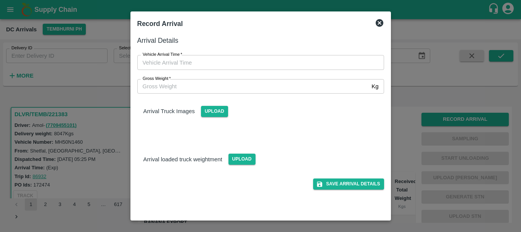
type input "DD/MM/YYYY hh:mm aa"
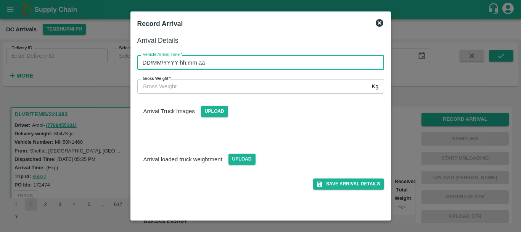
click at [317, 60] on input "DD/MM/YYYY hh:mm aa" at bounding box center [258, 62] width 242 height 15
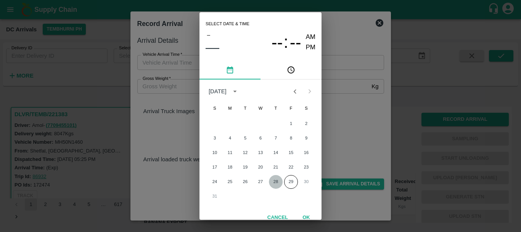
click at [277, 180] on button "28" at bounding box center [276, 182] width 14 height 14
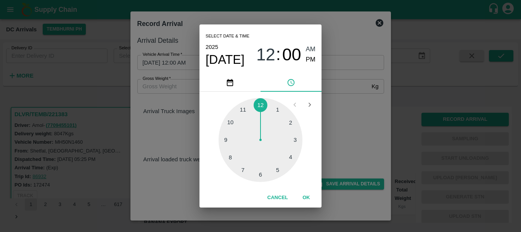
click at [226, 140] on div at bounding box center [261, 140] width 84 height 84
click at [285, 118] on div at bounding box center [261, 140] width 84 height 84
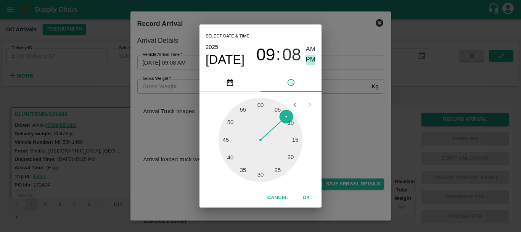
click at [310, 59] on span "PM" at bounding box center [311, 60] width 10 height 10
type input "[DATE] 09:08 PM"
click at [360, 123] on div "Select date & time [DATE] 09 : 08 AM PM 05 10 15 20 25 30 35 40 45 50 55 00 Can…" at bounding box center [260, 116] width 521 height 232
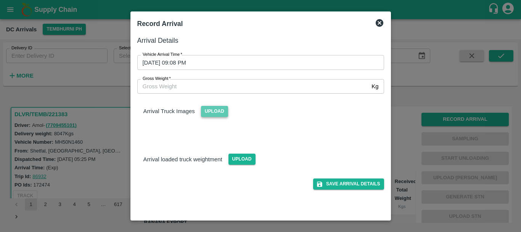
click at [221, 112] on span "Upload" at bounding box center [214, 111] width 27 height 11
click at [0, 0] on input "Upload" at bounding box center [0, 0] width 0 height 0
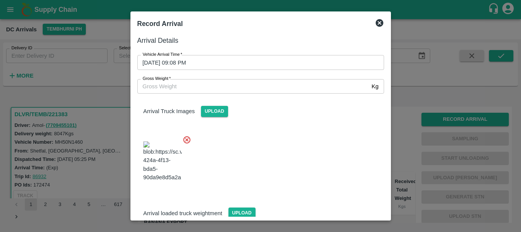
scroll to position [18, 0]
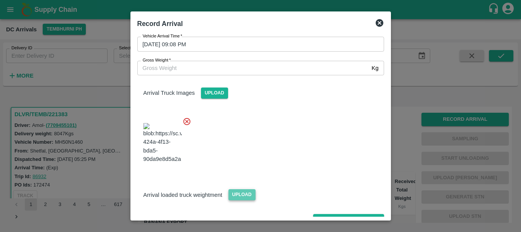
click at [239, 189] on span "Upload" at bounding box center [242, 194] width 27 height 11
click at [0, 0] on input "Upload" at bounding box center [0, 0] width 0 height 0
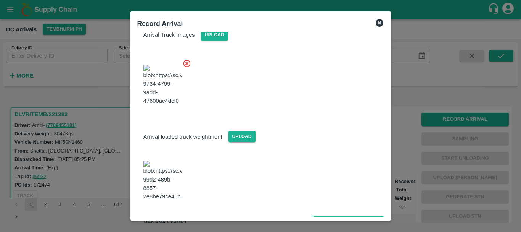
click at [167, 173] on img at bounding box center [162, 180] width 38 height 40
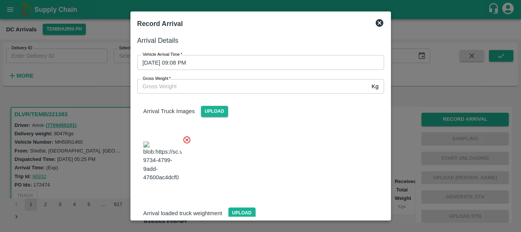
click at [187, 87] on input "Gross Weight   *" at bounding box center [253, 86] width 232 height 15
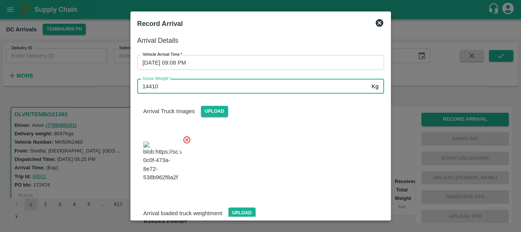
type input "14410"
click at [268, 142] on div at bounding box center [257, 159] width 253 height 60
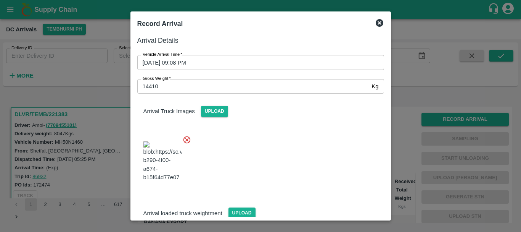
scroll to position [76, 0]
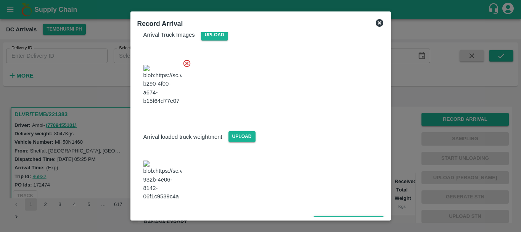
click at [328, 216] on button "Save Arrival Details" at bounding box center [348, 221] width 71 height 11
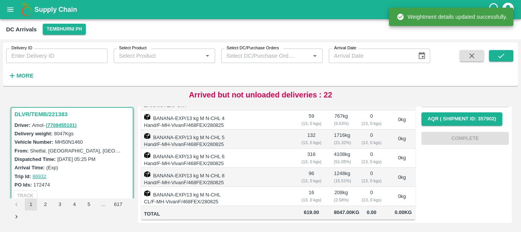
scroll to position [0, 0]
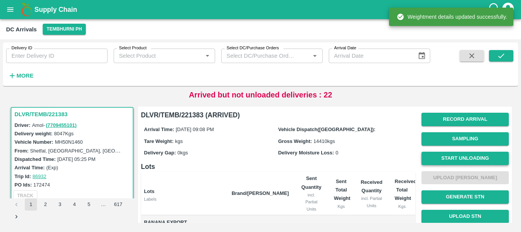
click at [455, 157] on button "Start Unloading" at bounding box center [465, 158] width 87 height 13
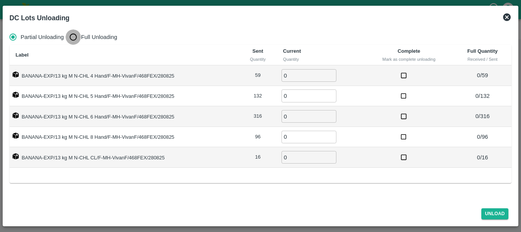
click at [77, 32] on input "Full Unloading" at bounding box center [73, 36] width 15 height 15
radio input "true"
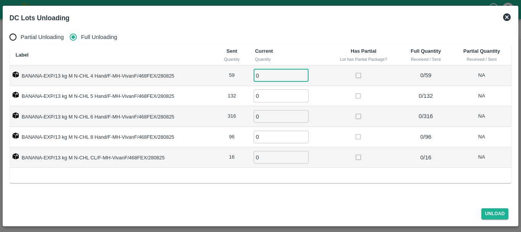
click at [278, 78] on input "0" at bounding box center [281, 75] width 55 height 13
type input "059"
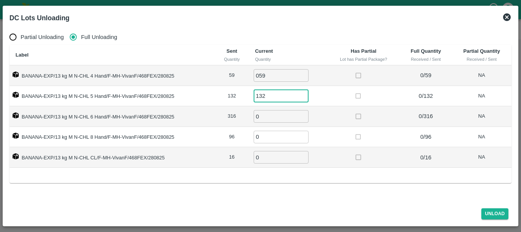
type input "132"
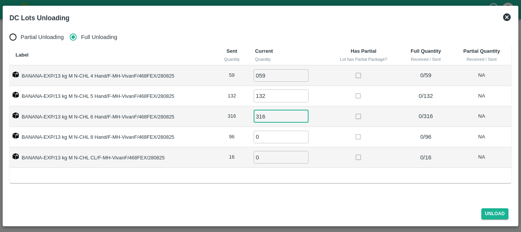
type input "316"
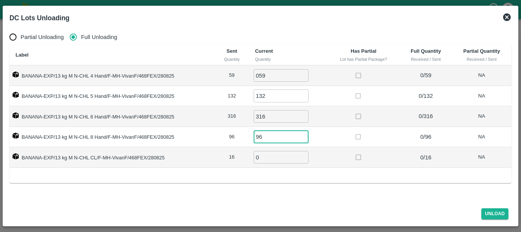
type input "96"
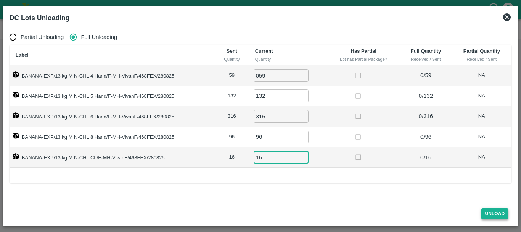
type input "16"
click at [493, 208] on button "Unload" at bounding box center [495, 213] width 27 height 11
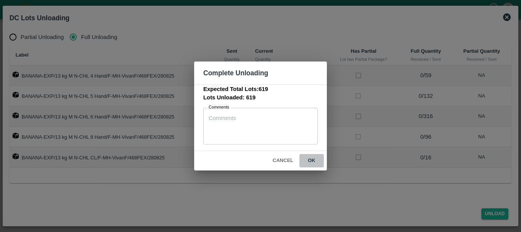
click at [313, 164] on button "ok" at bounding box center [312, 160] width 24 height 13
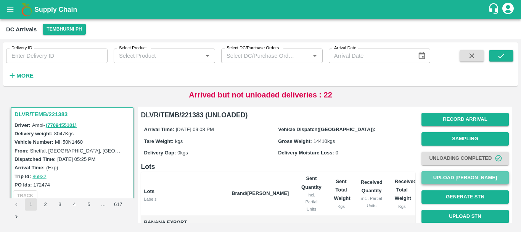
click at [458, 172] on button "Upload [PERSON_NAME]" at bounding box center [465, 177] width 87 height 13
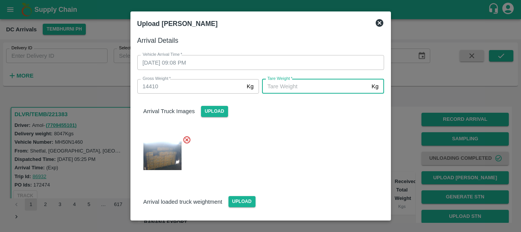
click at [304, 89] on input "[PERSON_NAME]   *" at bounding box center [315, 86] width 106 height 15
type input "5500"
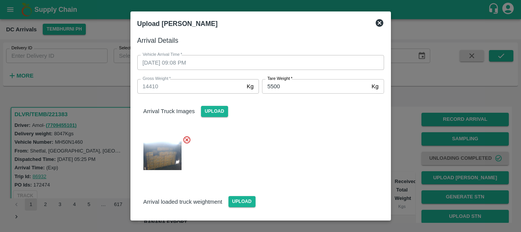
click at [303, 137] on div at bounding box center [257, 153] width 253 height 48
click at [310, 143] on div at bounding box center [257, 153] width 253 height 48
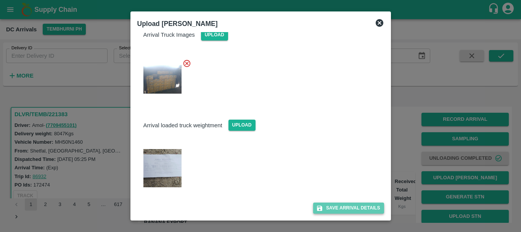
click at [334, 206] on button "Save Arrival Details" at bounding box center [348, 207] width 71 height 11
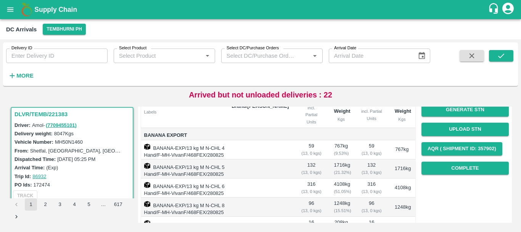
scroll to position [85, 0]
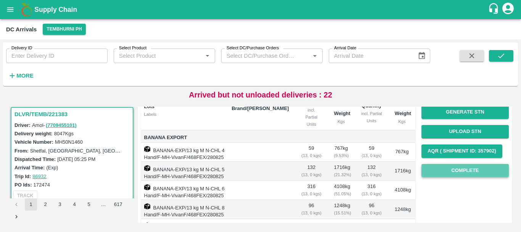
click at [429, 172] on button "Complete" at bounding box center [465, 170] width 87 height 13
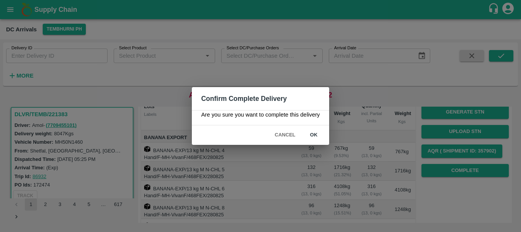
click at [313, 135] on button "ok" at bounding box center [314, 134] width 24 height 13
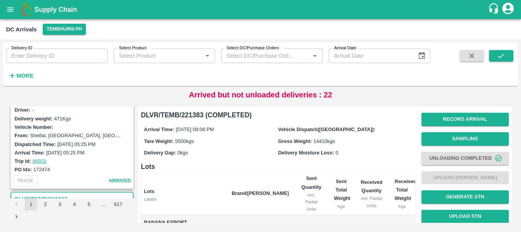
scroll to position [0, 0]
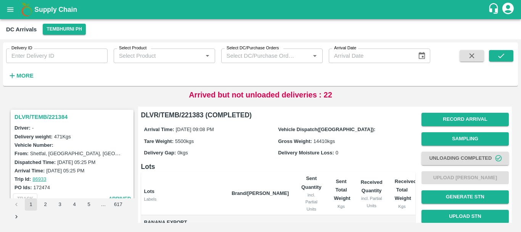
click at [53, 117] on h3 "DLVR/TEMB/221384" at bounding box center [74, 117] width 118 height 10
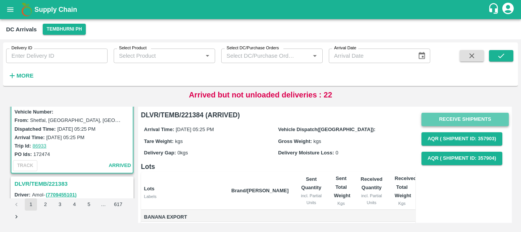
click at [438, 121] on button "Receive Shipments" at bounding box center [465, 119] width 87 height 13
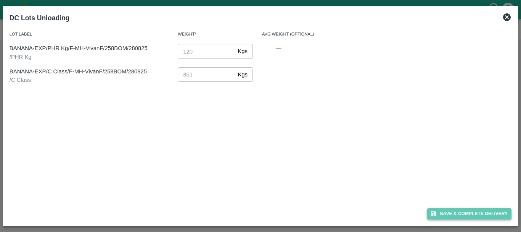
click at [449, 212] on button "Save & Complete Delivery" at bounding box center [469, 213] width 85 height 11
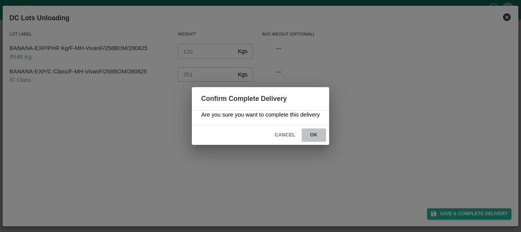
click at [314, 136] on button "ok" at bounding box center [314, 134] width 24 height 13
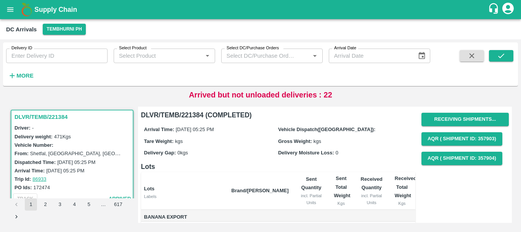
scroll to position [80, 0]
